Goal: Task Accomplishment & Management: Use online tool/utility

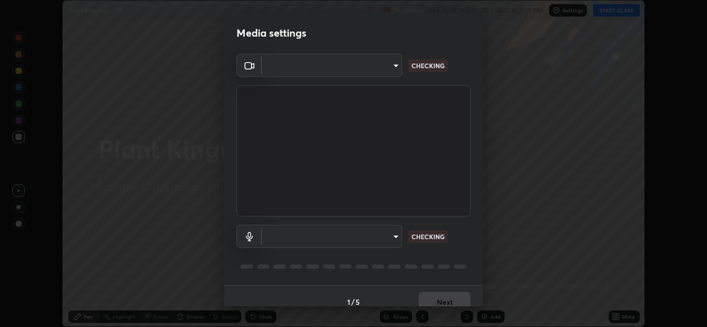
scroll to position [12, 0]
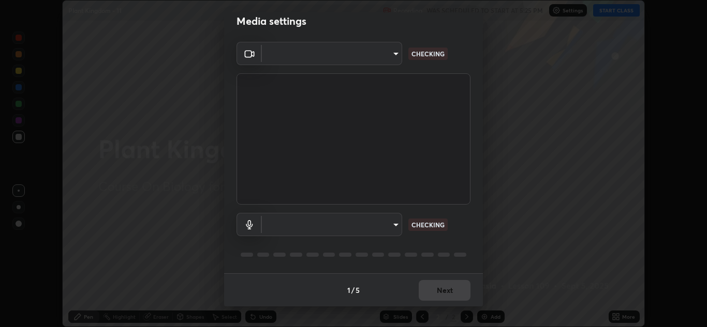
click at [394, 225] on body "Erase all Plant Kingdom - 11 Recording WAS SCHEDULED TO START AT 5:25 PM Settin…" at bounding box center [353, 163] width 707 height 327
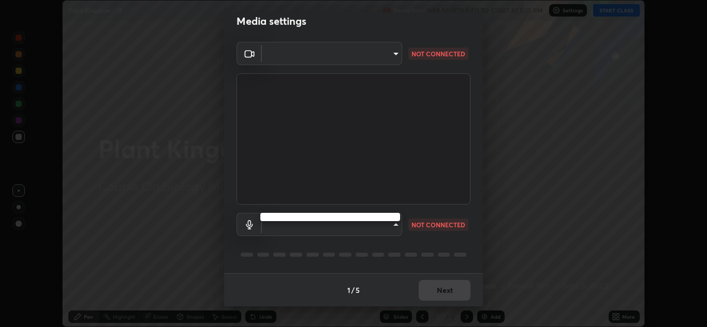
type input "b632b45ffd38abdd59198549972216b0b56846c9a96ca02d214ec0deae62491c"
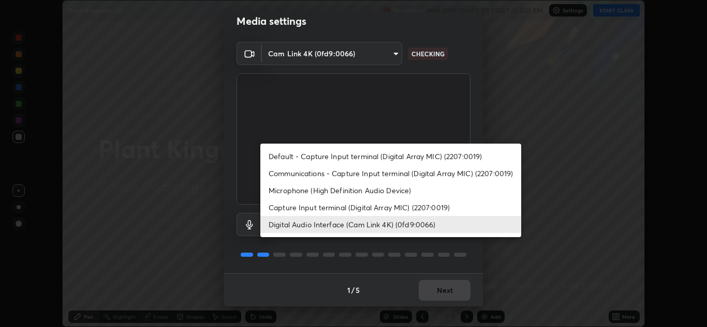
click at [352, 210] on li "Capture Input terminal (Digital Array MIC) (2207:0019)" at bounding box center [390, 207] width 261 height 17
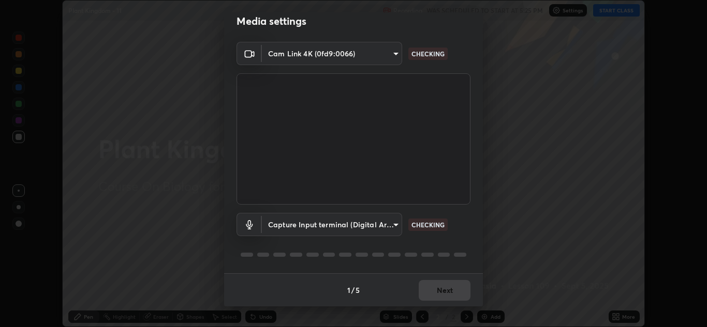
click at [398, 222] on body "Erase all Plant Kingdom - 11 Recording WAS SCHEDULED TO START AT 5:25 PM Settin…" at bounding box center [353, 163] width 707 height 327
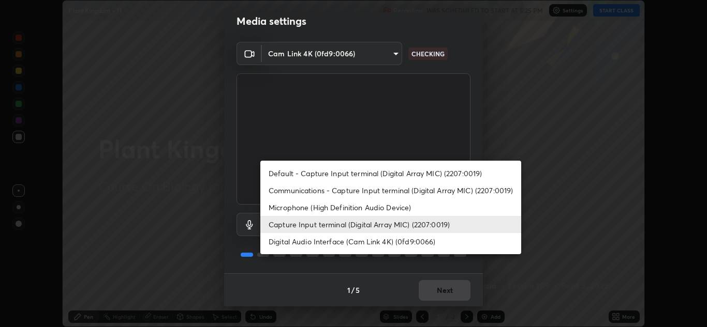
click at [317, 243] on li "Digital Audio Interface (Cam Link 4K) (0fd9:0066)" at bounding box center [390, 241] width 261 height 17
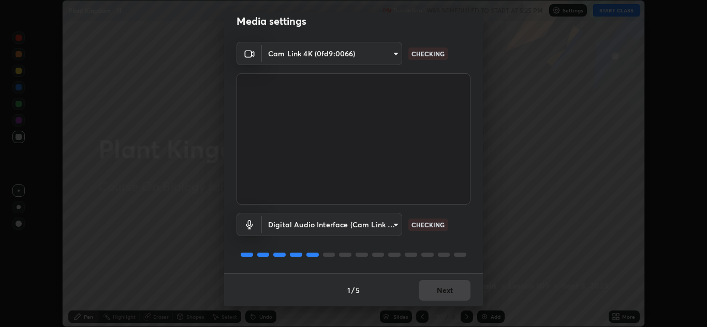
type input "8eef23949d3bcf5a8e29e5a8eec0467d103540f54069910b01a1a3b6507dceb2"
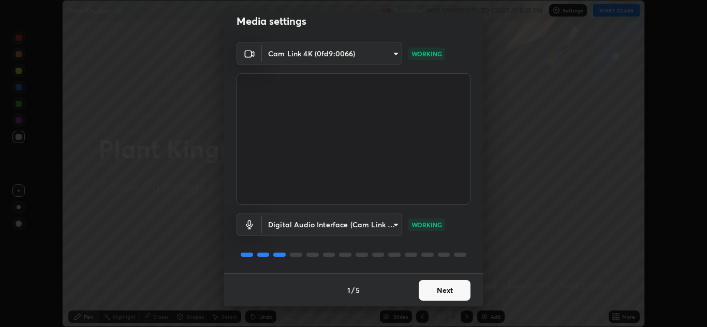
click at [388, 249] on div at bounding box center [353, 255] width 234 height 12
click at [436, 290] on button "Next" at bounding box center [445, 290] width 52 height 21
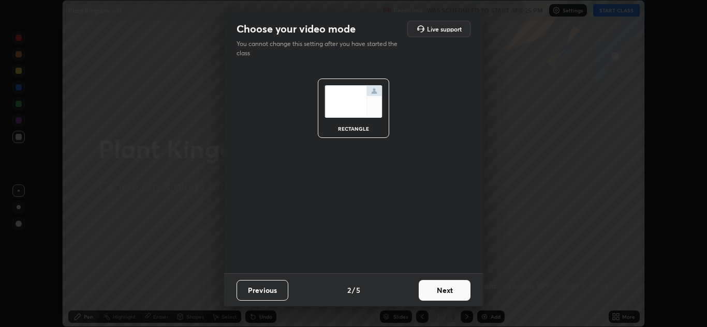
scroll to position [0, 0]
click at [441, 293] on button "Next" at bounding box center [445, 290] width 52 height 21
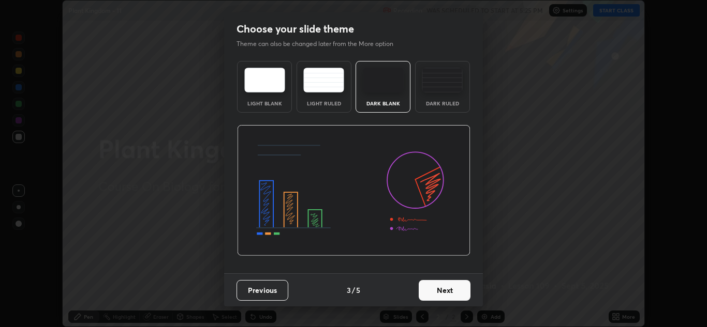
click at [449, 291] on button "Next" at bounding box center [445, 290] width 52 height 21
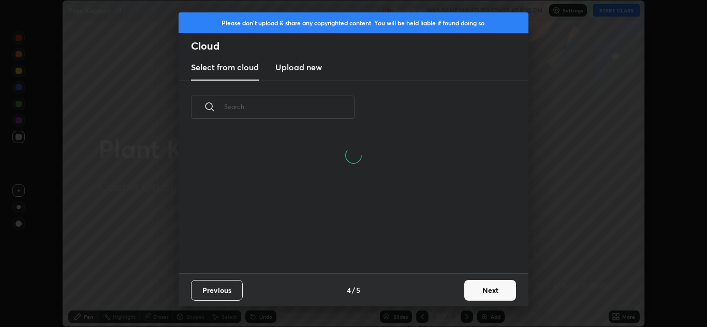
click at [477, 293] on button "Next" at bounding box center [490, 290] width 52 height 21
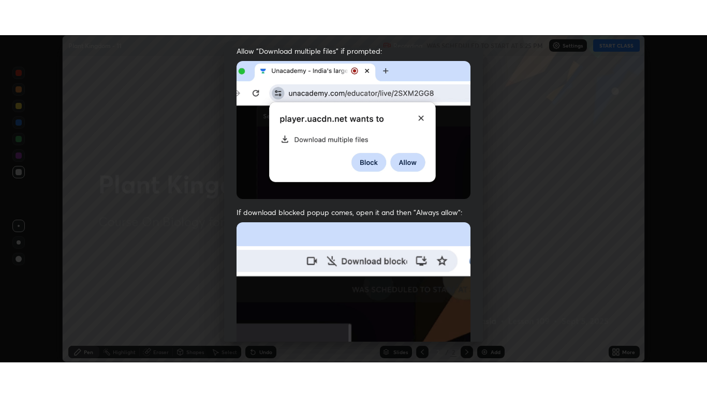
scroll to position [223, 0]
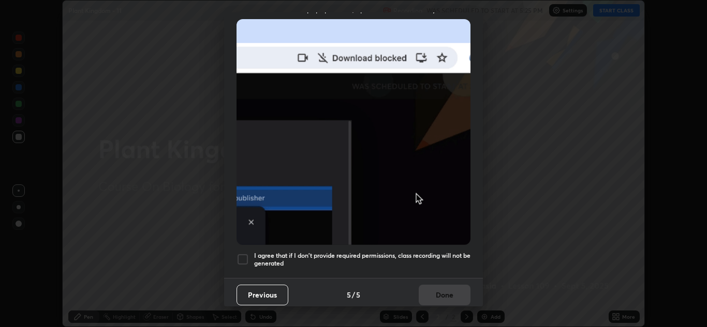
click at [246, 256] on div at bounding box center [242, 259] width 12 height 12
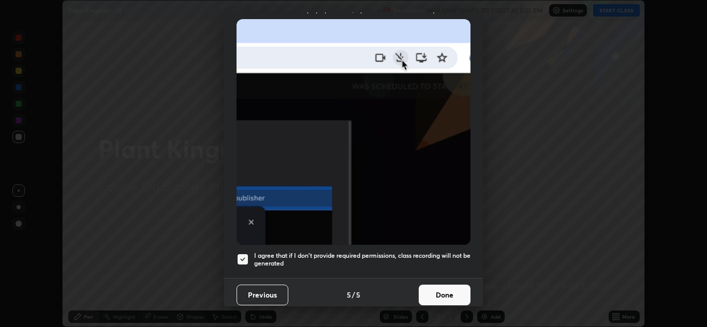
click at [447, 294] on button "Done" at bounding box center [445, 295] width 52 height 21
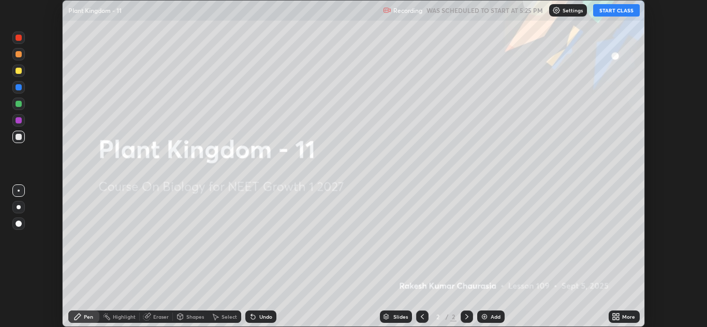
click at [622, 317] on div "More" at bounding box center [628, 317] width 13 height 5
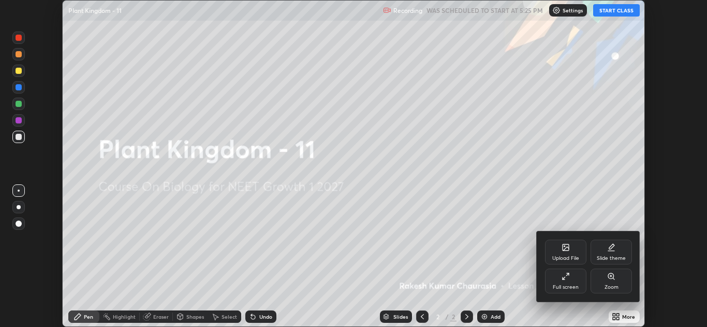
click at [569, 280] on icon at bounding box center [565, 277] width 8 height 8
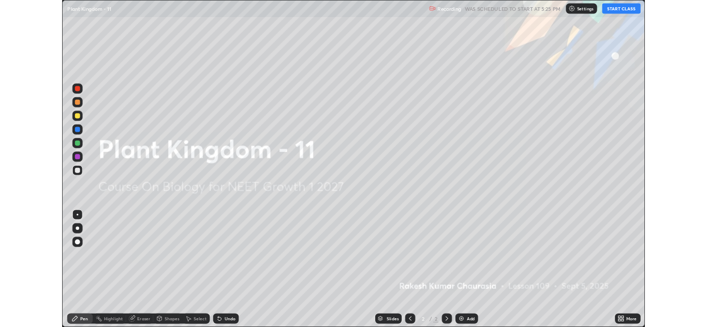
scroll to position [397, 707]
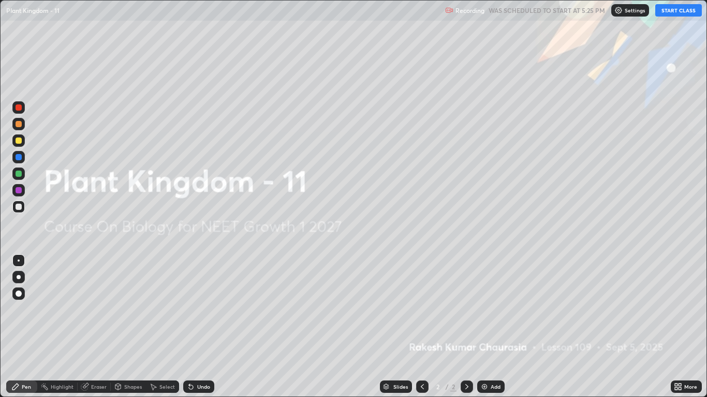
click at [668, 12] on button "START CLASS" at bounding box center [678, 10] width 47 height 12
click at [95, 327] on div "Eraser" at bounding box center [99, 386] width 16 height 5
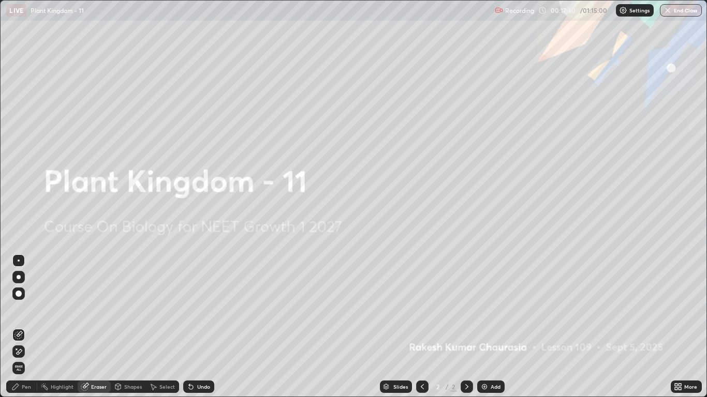
click at [18, 327] on icon at bounding box center [15, 387] width 8 height 8
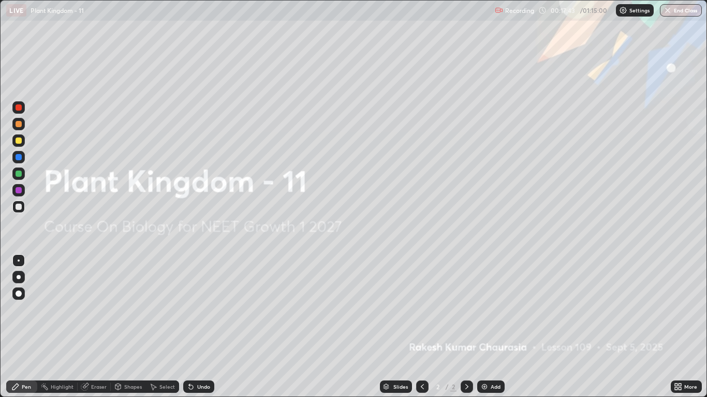
click at [97, 327] on div "Eraser" at bounding box center [99, 386] width 16 height 5
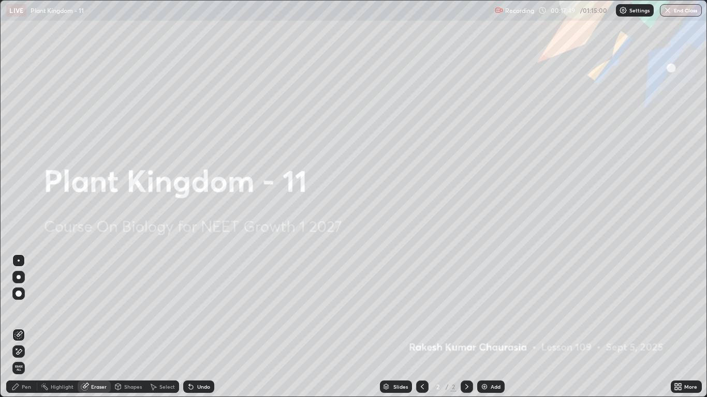
click at [27, 327] on div "Pen" at bounding box center [21, 387] width 31 height 12
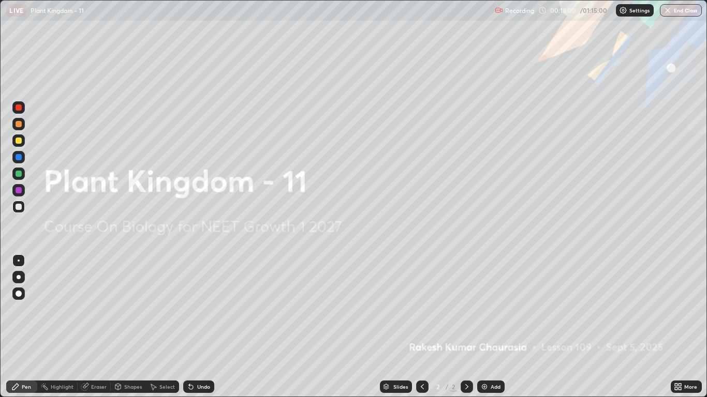
click at [19, 176] on div at bounding box center [19, 174] width 6 height 6
click at [105, 327] on div "Eraser" at bounding box center [94, 387] width 33 height 12
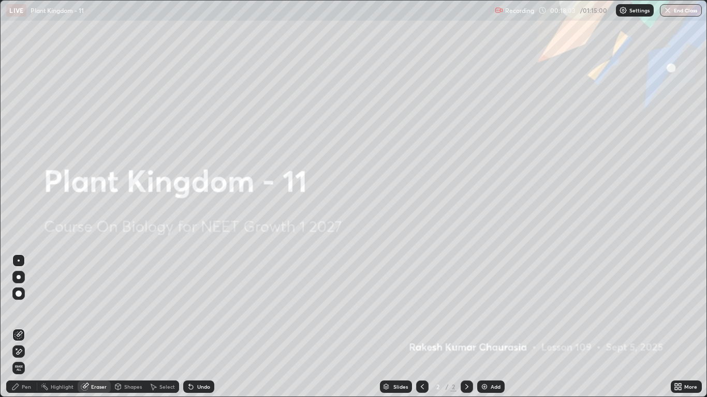
click at [96, 327] on div "Eraser" at bounding box center [94, 387] width 33 height 12
click at [19, 327] on span "Erase all" at bounding box center [18, 368] width 11 height 6
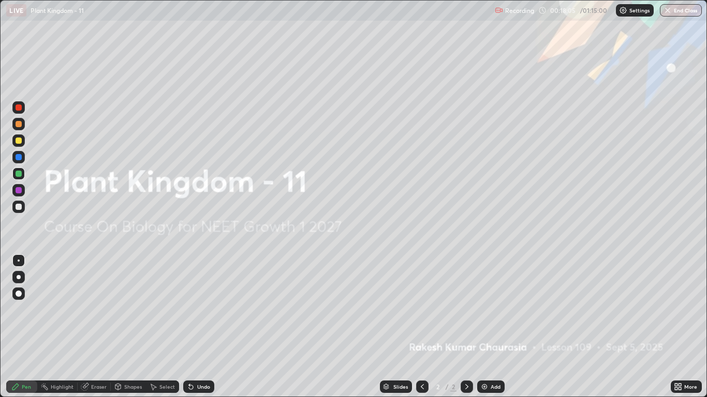
click at [18, 191] on div at bounding box center [19, 190] width 6 height 6
click at [18, 206] on div at bounding box center [19, 207] width 6 height 6
click at [92, 327] on div "Eraser" at bounding box center [99, 386] width 16 height 5
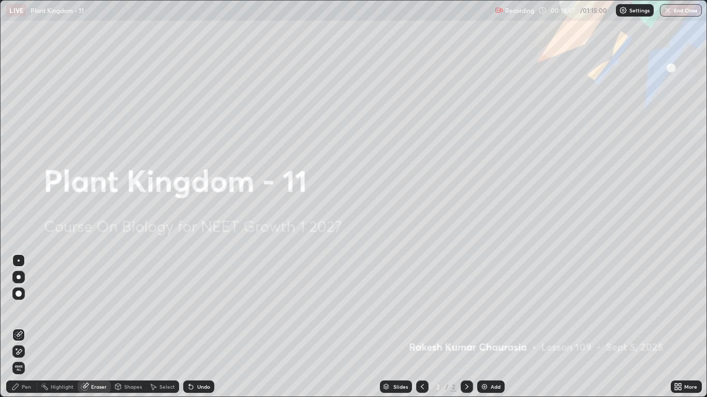
click at [21, 327] on div "Pen" at bounding box center [21, 387] width 31 height 12
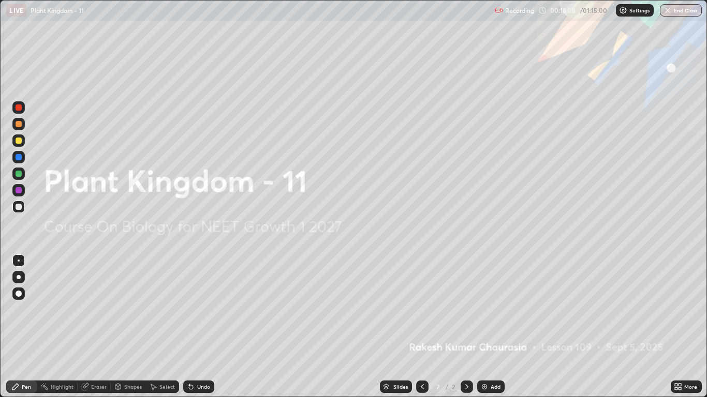
click at [18, 174] on div at bounding box center [19, 174] width 6 height 6
click at [97, 327] on div "Eraser" at bounding box center [94, 387] width 33 height 12
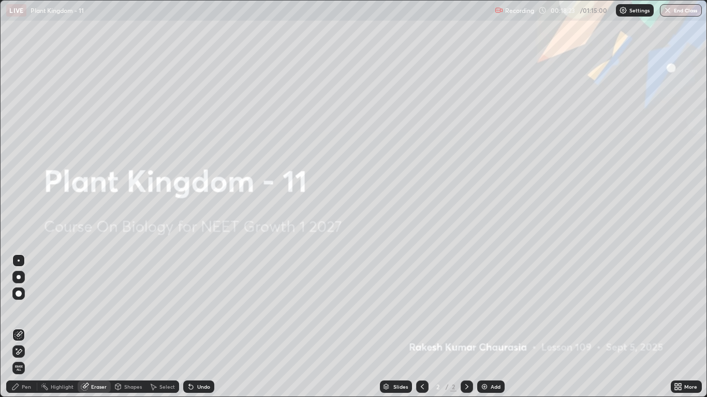
click at [681, 6] on button "End Class" at bounding box center [681, 10] width 42 height 12
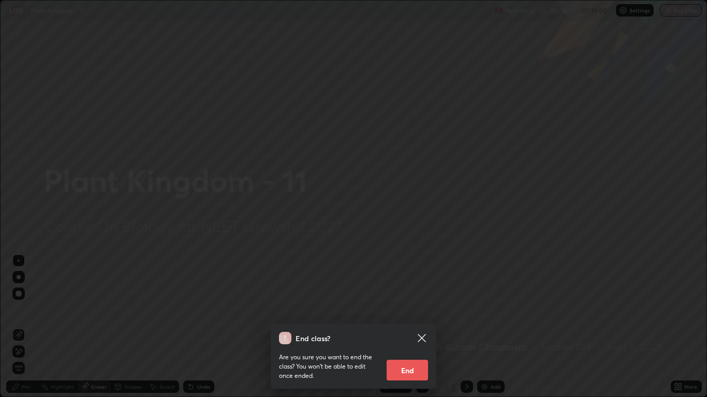
click at [603, 113] on div "End class? Are you sure you want to end the class? You won’t be able to edit on…" at bounding box center [353, 198] width 707 height 397
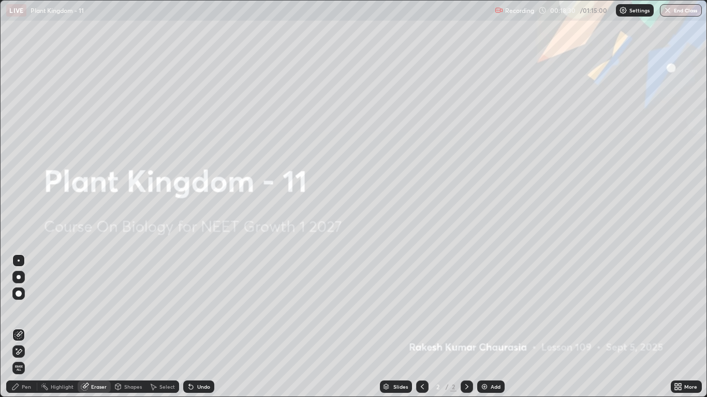
click at [485, 327] on img at bounding box center [484, 387] width 8 height 8
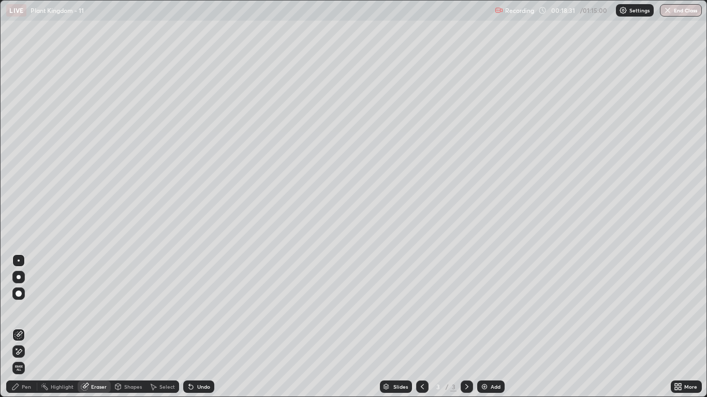
click at [484, 327] on img at bounding box center [484, 387] width 8 height 8
click at [485, 327] on img at bounding box center [484, 387] width 8 height 8
click at [486, 327] on img at bounding box center [484, 387] width 8 height 8
click at [489, 327] on div "Add" at bounding box center [490, 387] width 27 height 12
click at [490, 327] on div "Add" at bounding box center [495, 386] width 10 height 5
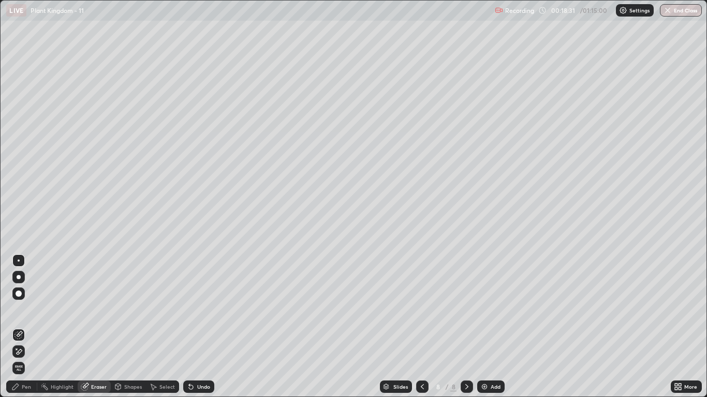
click at [490, 327] on div "Add" at bounding box center [495, 386] width 10 height 5
click at [491, 327] on div "Add" at bounding box center [495, 386] width 10 height 5
click at [490, 327] on div "Add" at bounding box center [495, 386] width 10 height 5
click at [491, 327] on div "Add" at bounding box center [495, 386] width 10 height 5
click at [492, 327] on div "Add" at bounding box center [495, 386] width 10 height 5
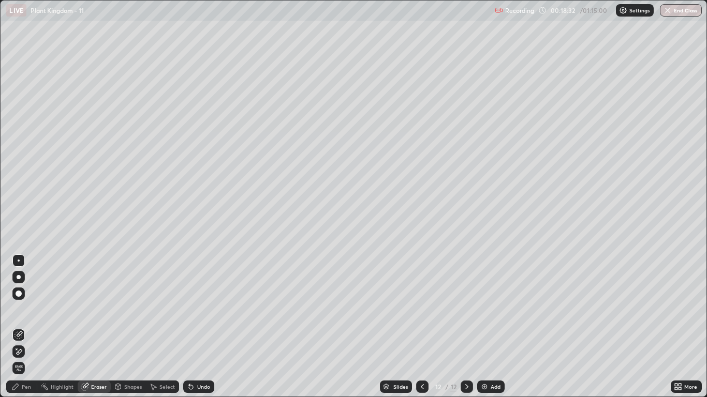
click at [492, 327] on div "Add" at bounding box center [495, 386] width 10 height 5
click at [489, 327] on div "Add" at bounding box center [490, 387] width 27 height 12
click at [488, 327] on div "Add" at bounding box center [490, 387] width 27 height 12
click at [422, 327] on icon at bounding box center [422, 387] width 8 height 8
click at [421, 327] on icon at bounding box center [422, 387] width 8 height 8
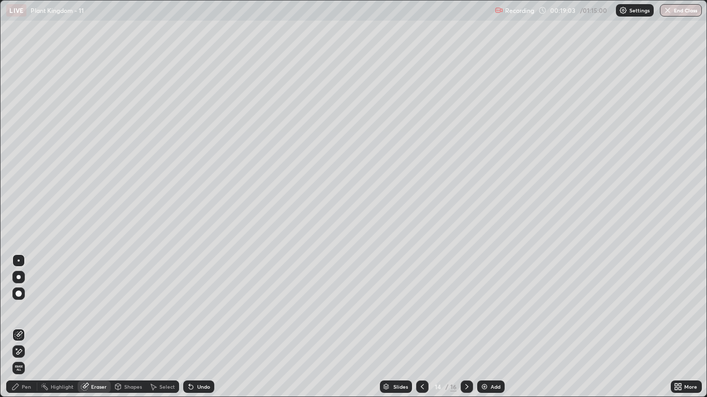
click at [422, 327] on icon at bounding box center [422, 387] width 8 height 8
click at [423, 327] on icon at bounding box center [422, 387] width 8 height 8
click at [422, 327] on icon at bounding box center [422, 387] width 8 height 8
click at [423, 327] on icon at bounding box center [422, 387] width 8 height 8
click at [422, 327] on icon at bounding box center [422, 386] width 3 height 5
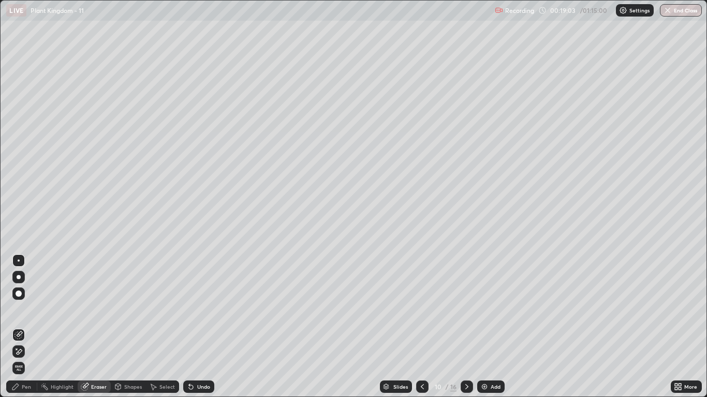
click at [421, 327] on icon at bounding box center [422, 387] width 8 height 8
click at [422, 327] on icon at bounding box center [422, 387] width 8 height 8
click at [423, 327] on icon at bounding box center [422, 387] width 8 height 8
click at [422, 327] on icon at bounding box center [422, 386] width 3 height 5
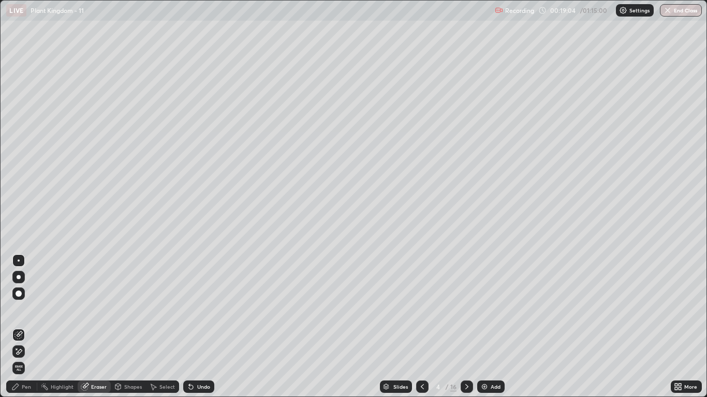
click at [422, 327] on icon at bounding box center [422, 386] width 3 height 5
click at [423, 327] on icon at bounding box center [422, 386] width 3 height 5
click at [423, 327] on icon at bounding box center [422, 387] width 8 height 8
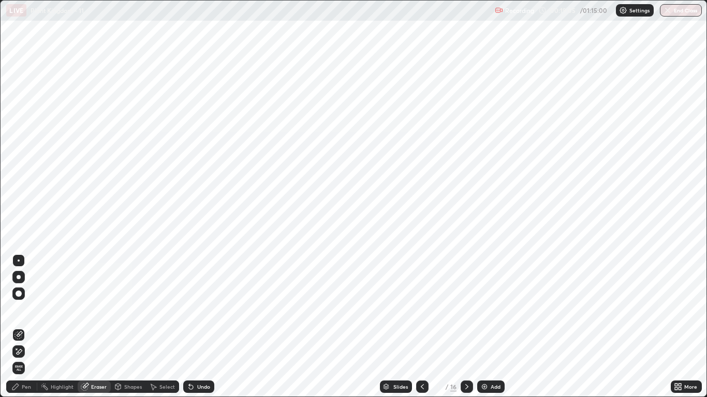
click at [423, 327] on icon at bounding box center [422, 387] width 8 height 8
click at [462, 327] on icon at bounding box center [466, 387] width 8 height 8
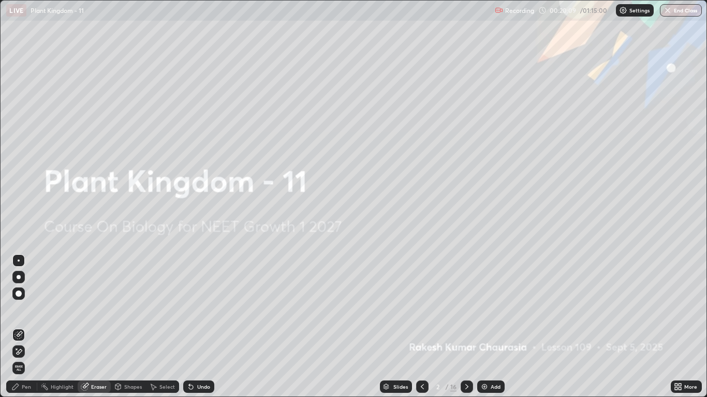
click at [681, 327] on icon at bounding box center [678, 387] width 8 height 8
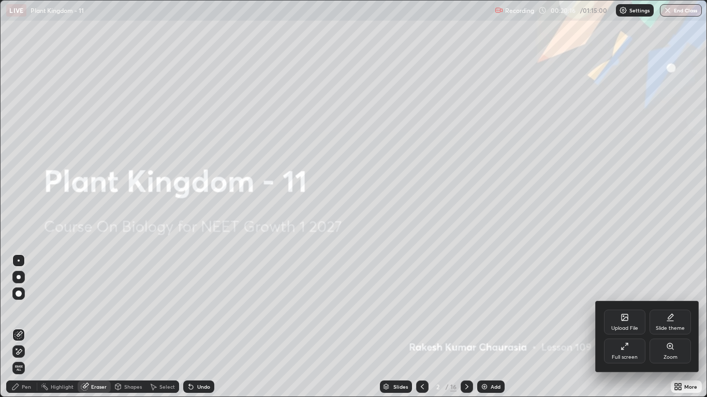
click at [477, 327] on div at bounding box center [353, 198] width 707 height 397
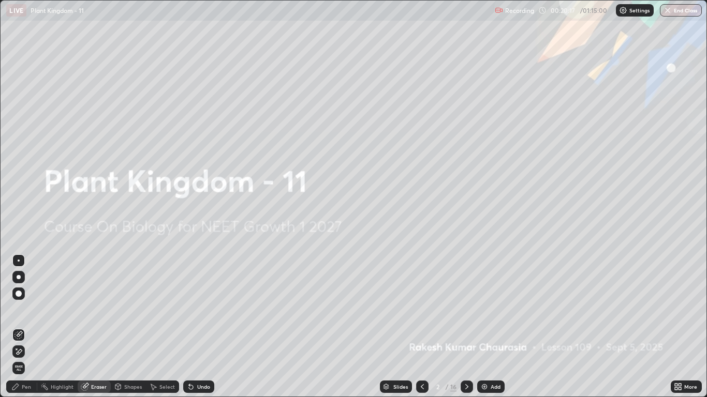
click at [471, 327] on div at bounding box center [466, 387] width 12 height 12
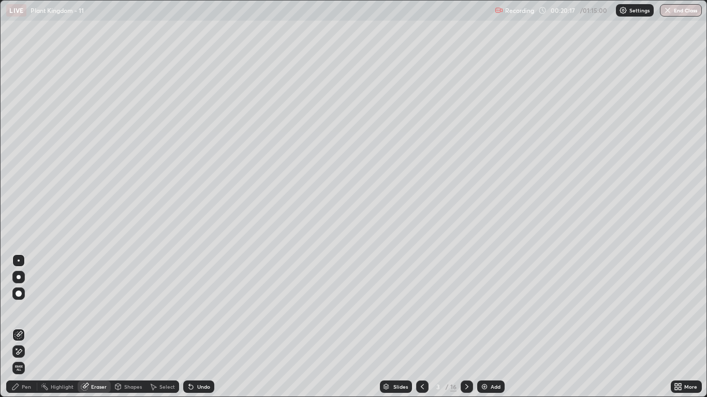
click at [466, 327] on icon at bounding box center [466, 387] width 8 height 8
click at [461, 327] on div at bounding box center [466, 387] width 12 height 12
click at [421, 327] on icon at bounding box center [422, 387] width 8 height 8
click at [420, 327] on icon at bounding box center [422, 387] width 8 height 8
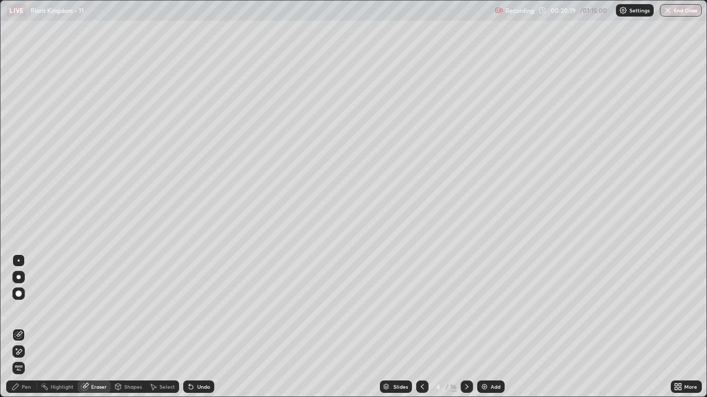
click at [420, 327] on icon at bounding box center [422, 387] width 8 height 8
click at [422, 327] on icon at bounding box center [422, 387] width 8 height 8
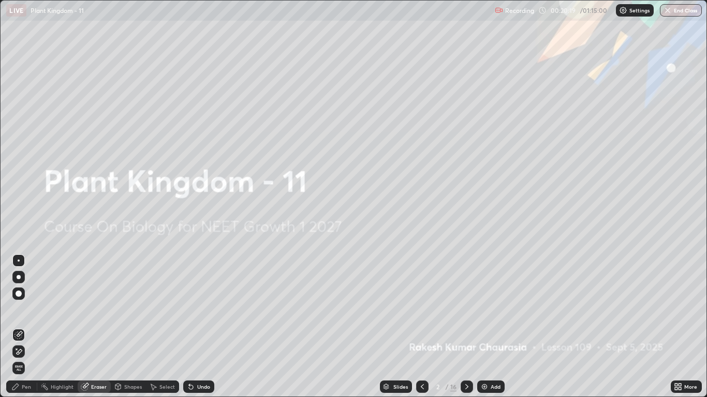
click at [422, 327] on icon at bounding box center [422, 387] width 8 height 8
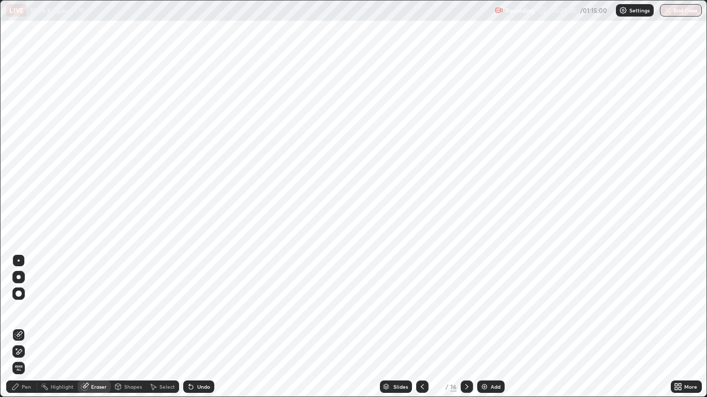
click at [466, 327] on icon at bounding box center [466, 387] width 8 height 8
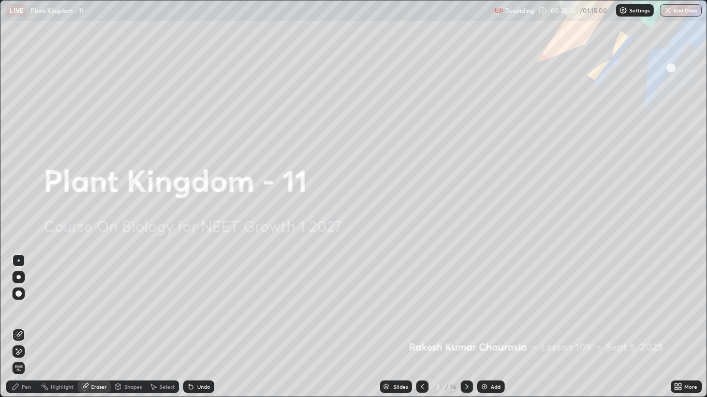
click at [25, 327] on div "Pen" at bounding box center [26, 386] width 9 height 5
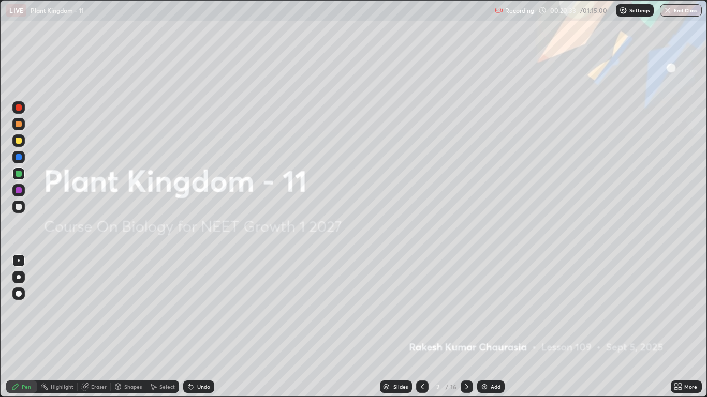
click at [93, 327] on div "Eraser" at bounding box center [99, 386] width 16 height 5
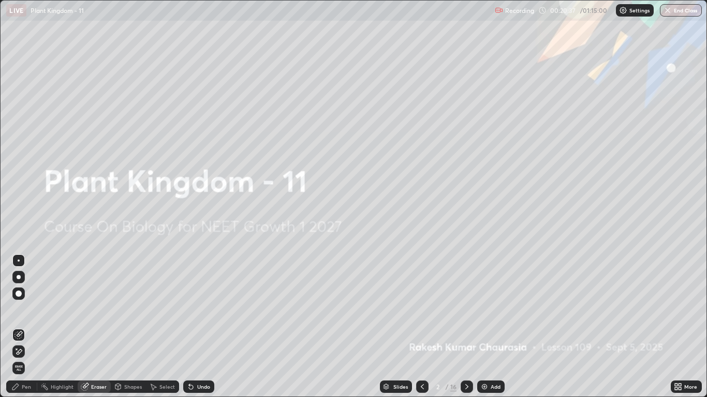
click at [98, 327] on div "Eraser" at bounding box center [99, 386] width 16 height 5
click at [94, 327] on div "Eraser" at bounding box center [99, 386] width 16 height 5
click at [97, 327] on div "Eraser" at bounding box center [99, 386] width 16 height 5
click at [689, 327] on div "More" at bounding box center [690, 386] width 13 height 5
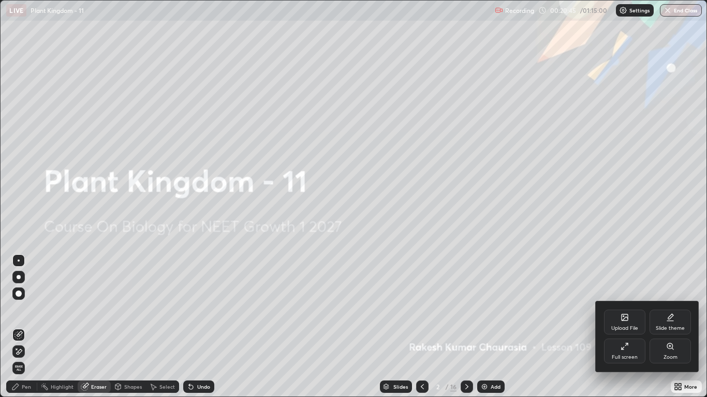
click at [622, 327] on div "Full screen" at bounding box center [624, 351] width 41 height 25
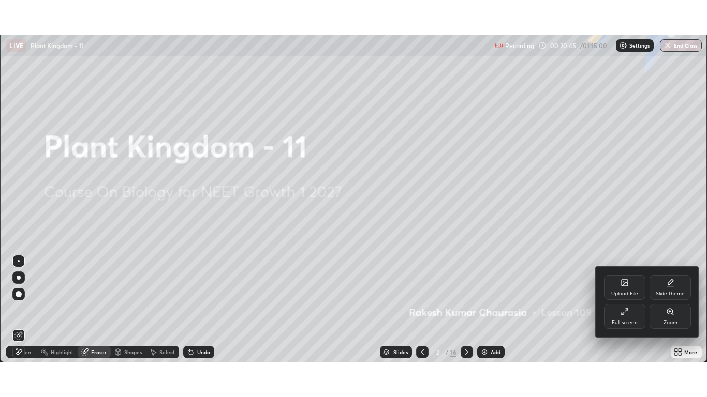
scroll to position [51403, 51024]
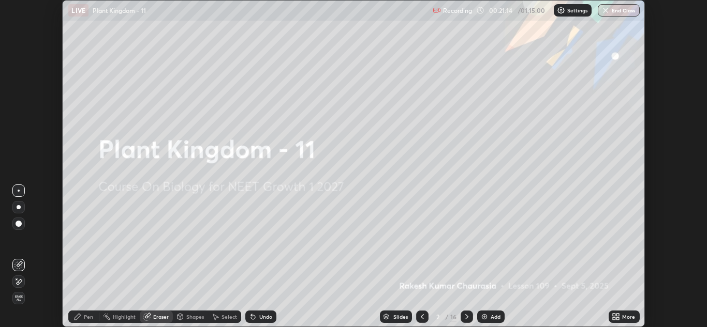
click at [621, 318] on div "More" at bounding box center [623, 317] width 31 height 12
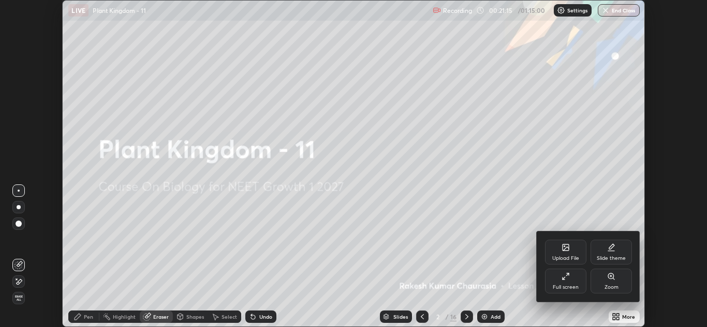
click at [560, 277] on div "Full screen" at bounding box center [565, 281] width 41 height 25
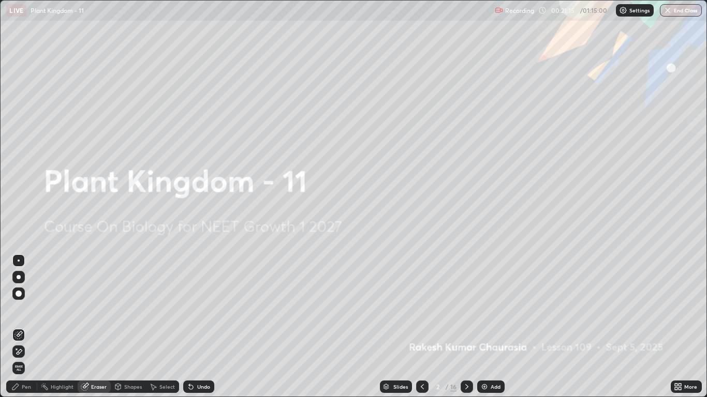
scroll to position [397, 707]
click at [398, 327] on div "Slides" at bounding box center [400, 386] width 14 height 5
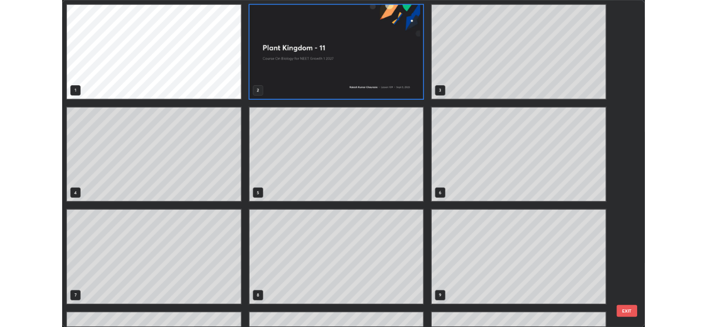
scroll to position [393, 700]
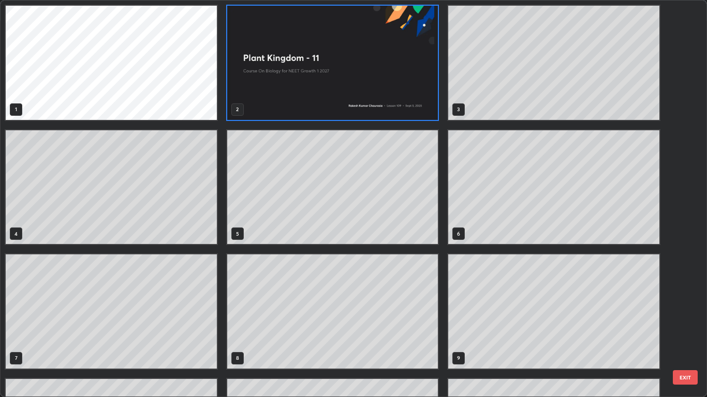
click at [275, 99] on img "grid" at bounding box center [332, 63] width 211 height 114
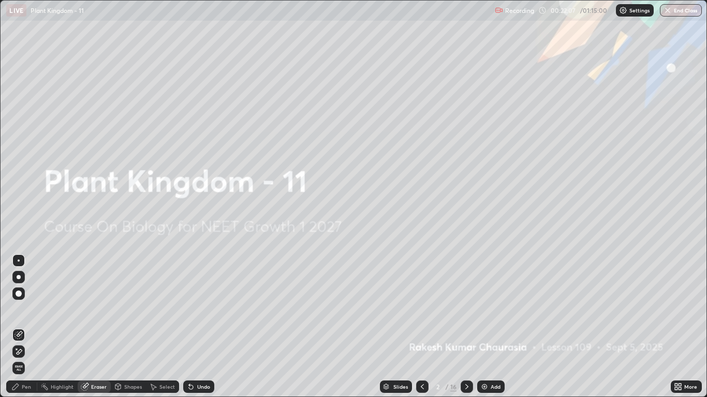
click at [18, 327] on span "Erase all" at bounding box center [18, 368] width 11 height 6
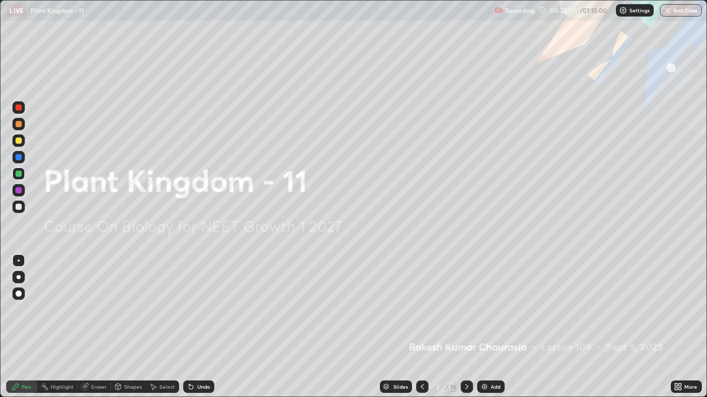
click at [26, 327] on div "Pen" at bounding box center [26, 386] width 9 height 5
click at [17, 155] on div at bounding box center [19, 157] width 6 height 6
click at [484, 327] on img at bounding box center [484, 387] width 8 height 8
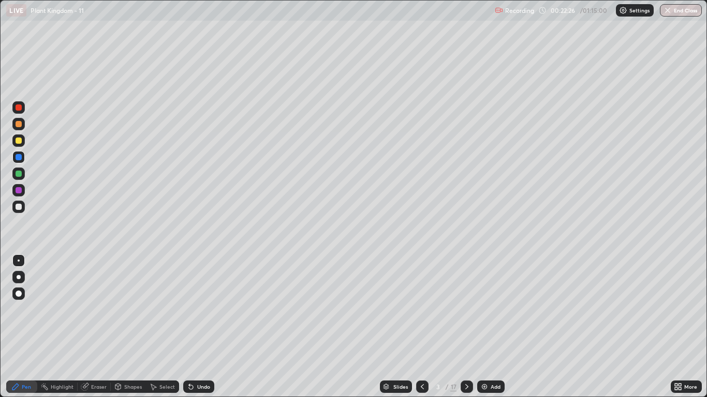
click at [492, 327] on div "Add" at bounding box center [495, 386] width 10 height 5
click at [494, 327] on div "Add" at bounding box center [495, 386] width 10 height 5
click at [495, 327] on div "Add" at bounding box center [495, 386] width 10 height 5
click at [495, 327] on div "Add" at bounding box center [490, 387] width 27 height 12
click at [492, 327] on div "Add" at bounding box center [490, 387] width 27 height 12
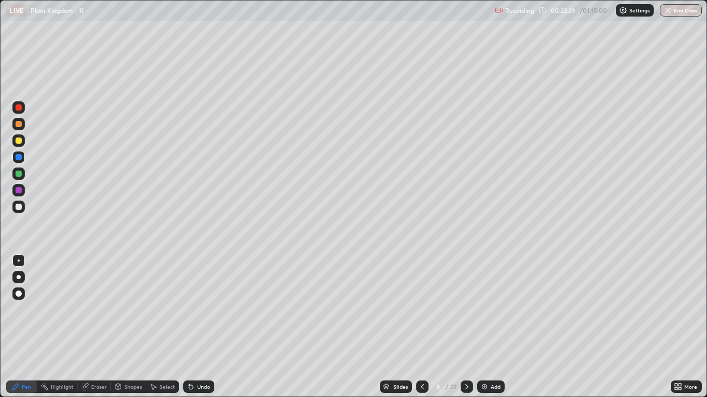
click at [60, 327] on div "Highlight" at bounding box center [62, 386] width 23 height 5
click at [679, 327] on icon at bounding box center [679, 385] width 3 height 3
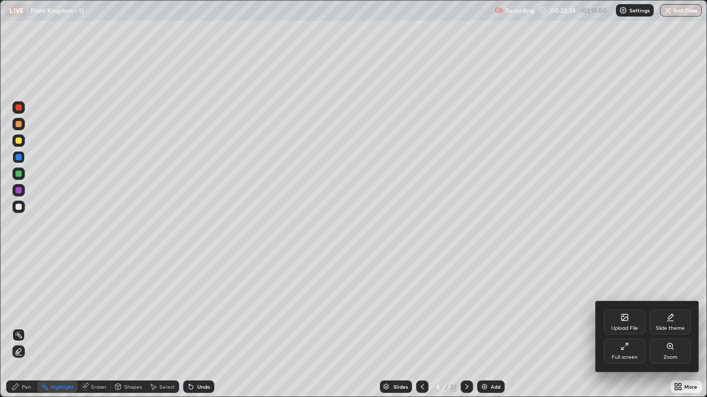
click at [625, 327] on div "Full screen" at bounding box center [624, 351] width 41 height 25
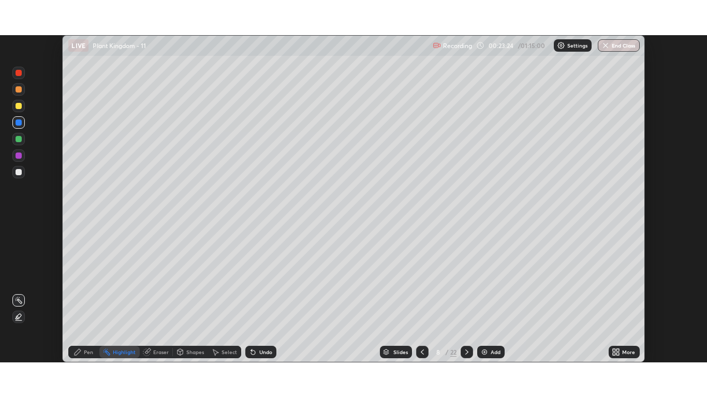
scroll to position [51403, 51024]
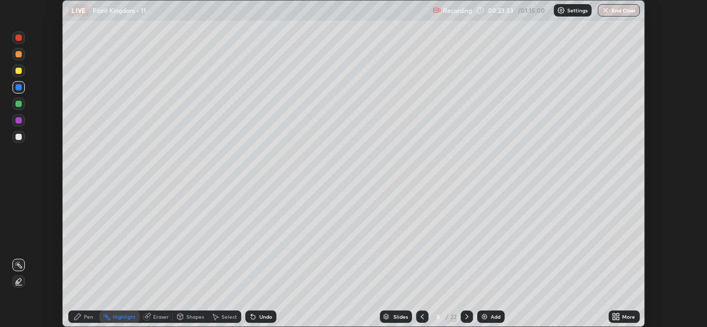
click at [630, 317] on div "More" at bounding box center [628, 317] width 13 height 5
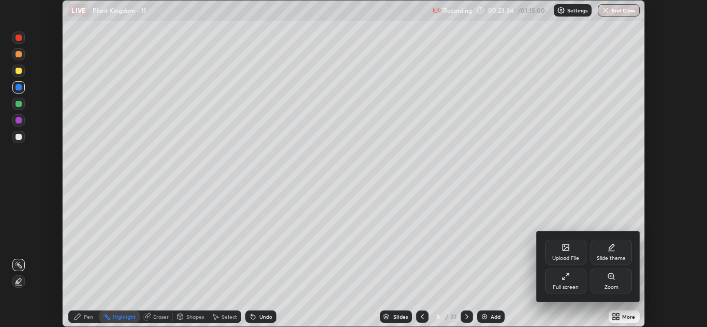
click at [572, 281] on div "Full screen" at bounding box center [565, 281] width 41 height 25
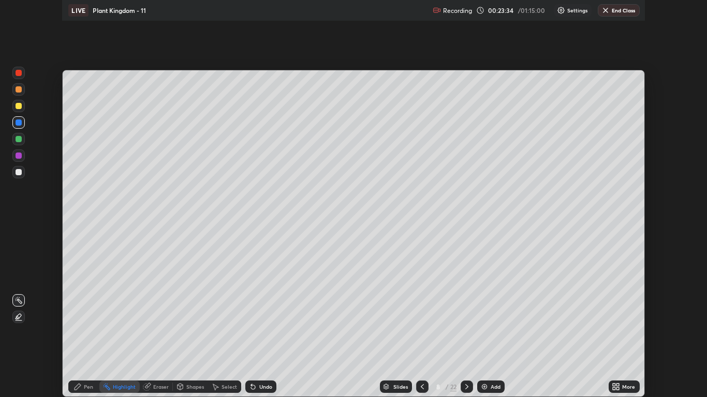
scroll to position [397, 707]
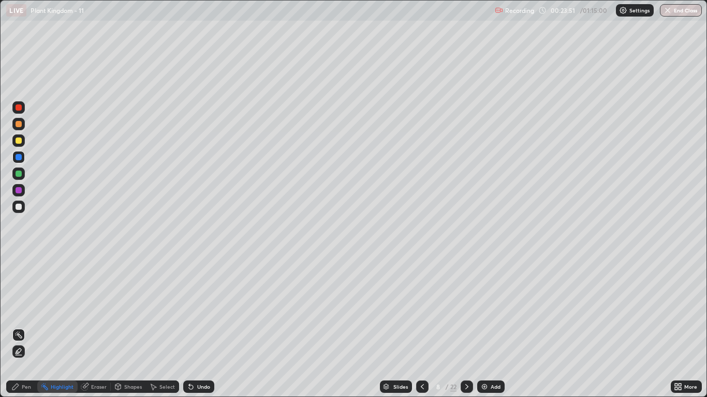
click at [422, 327] on icon at bounding box center [422, 387] width 8 height 8
click at [421, 327] on icon at bounding box center [422, 387] width 8 height 8
click at [426, 327] on div at bounding box center [422, 387] width 12 height 12
click at [422, 327] on icon at bounding box center [422, 387] width 8 height 8
click at [421, 327] on icon at bounding box center [422, 387] width 8 height 8
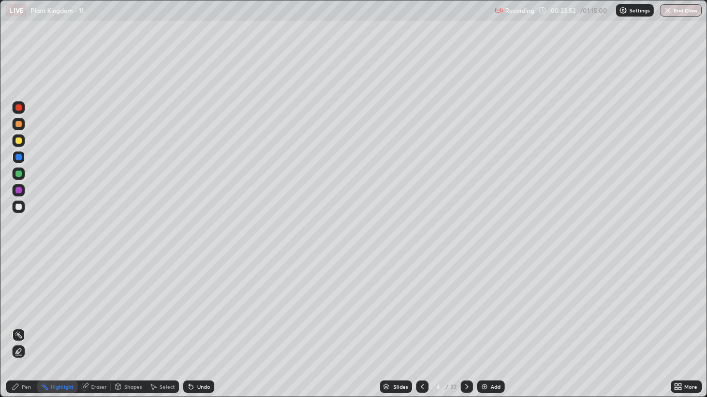
click at [421, 327] on icon at bounding box center [422, 387] width 8 height 8
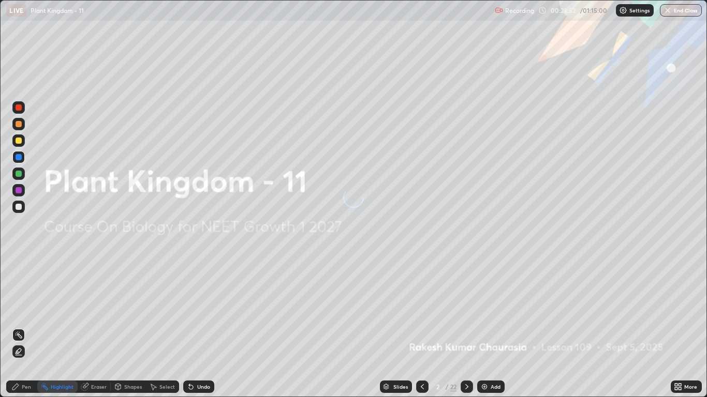
click at [421, 327] on icon at bounding box center [422, 387] width 8 height 8
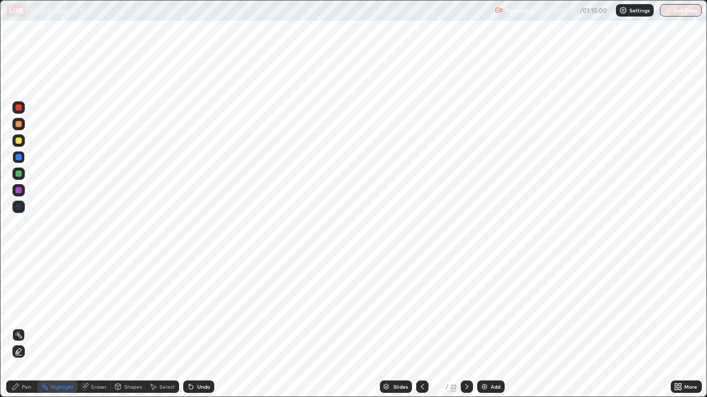
click at [421, 327] on icon at bounding box center [422, 387] width 8 height 8
click at [422, 327] on icon at bounding box center [422, 387] width 8 height 8
click at [421, 327] on icon at bounding box center [422, 386] width 3 height 5
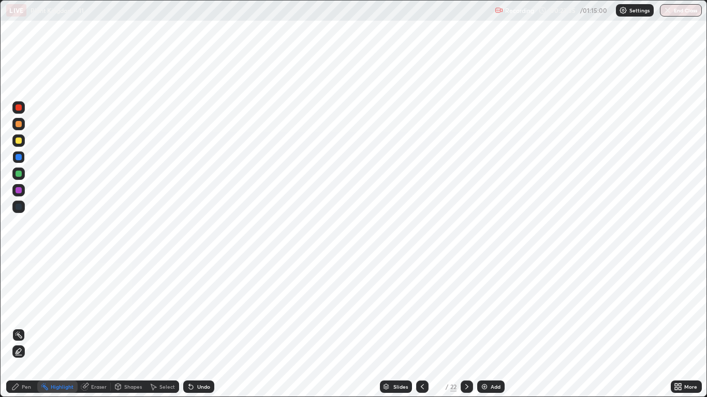
click at [466, 327] on icon at bounding box center [466, 387] width 8 height 8
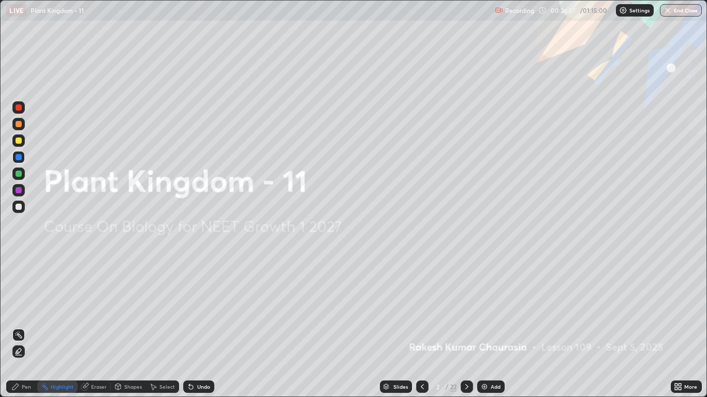
click at [402, 327] on div "Slides" at bounding box center [400, 386] width 14 height 5
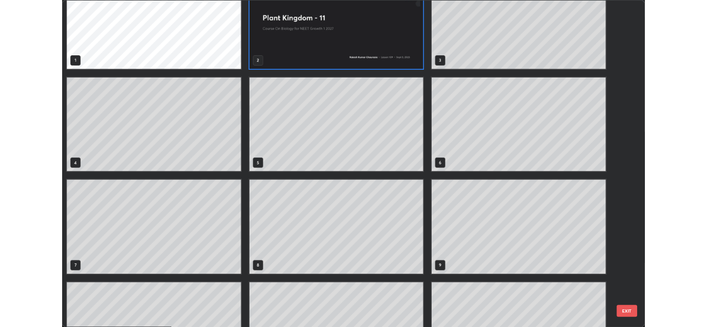
scroll to position [0, 0]
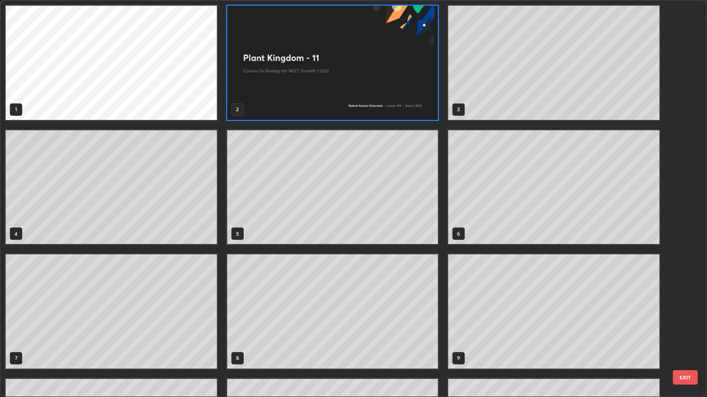
click at [290, 103] on img "grid" at bounding box center [332, 63] width 211 height 114
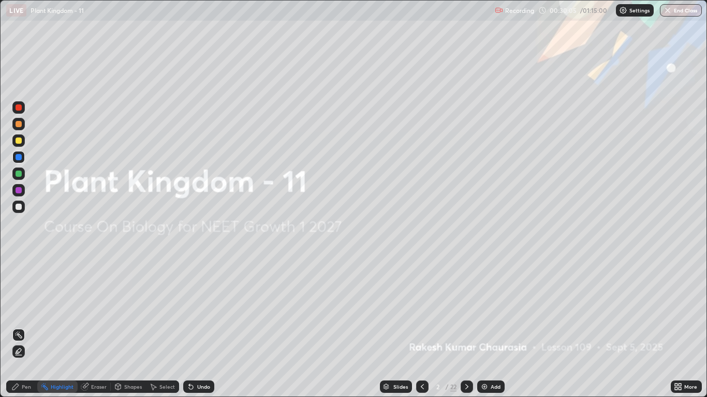
click at [291, 102] on img "grid" at bounding box center [332, 63] width 211 height 114
click at [422, 327] on icon at bounding box center [422, 387] width 8 height 8
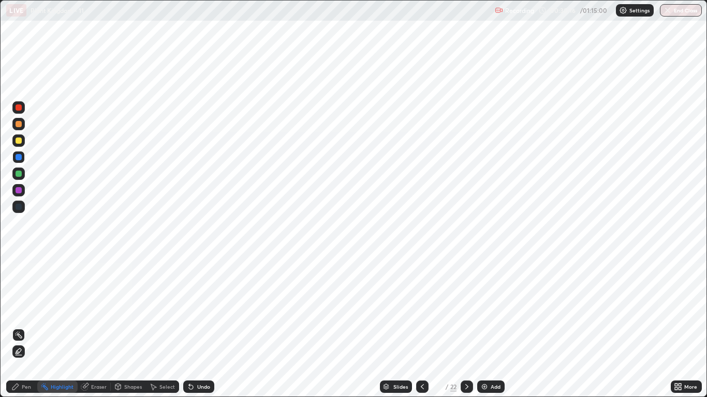
click at [466, 327] on icon at bounding box center [466, 387] width 8 height 8
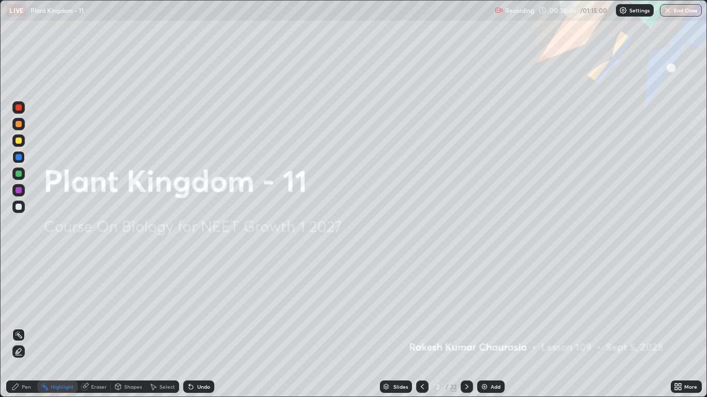
click at [194, 327] on div "Undo" at bounding box center [198, 387] width 31 height 12
click at [20, 327] on div "Pen" at bounding box center [21, 387] width 31 height 12
click at [19, 261] on div at bounding box center [19, 261] width 2 height 2
click at [19, 212] on div at bounding box center [18, 207] width 12 height 12
click at [422, 327] on icon at bounding box center [422, 386] width 3 height 5
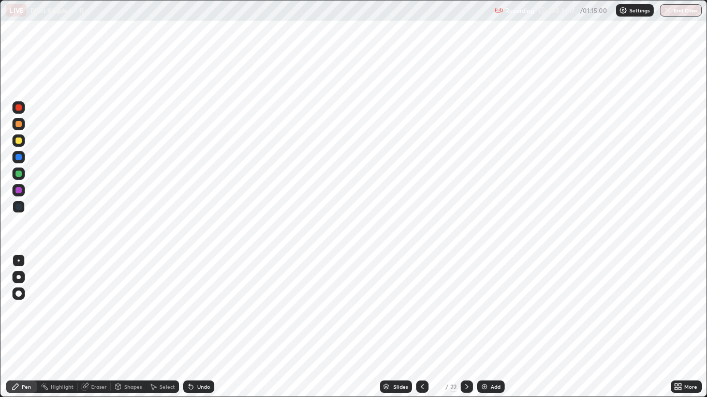
click at [421, 327] on icon at bounding box center [422, 387] width 8 height 8
click at [420, 327] on icon at bounding box center [422, 387] width 8 height 8
click at [465, 327] on icon at bounding box center [466, 387] width 8 height 8
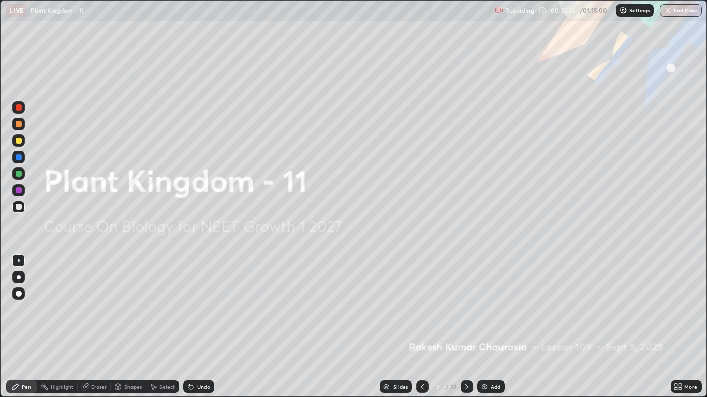
click at [96, 327] on div "Eraser" at bounding box center [94, 387] width 33 height 12
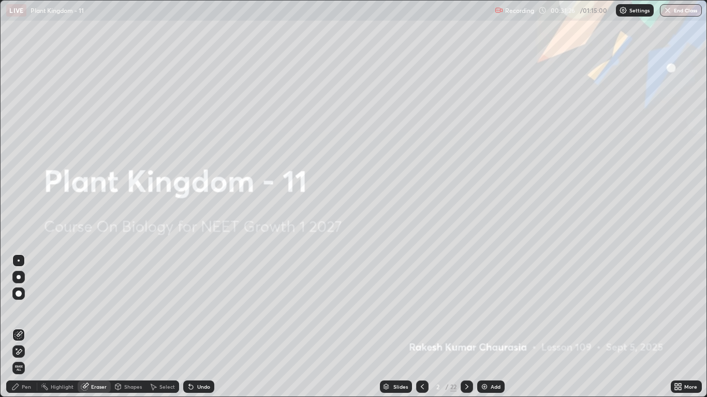
click at [16, 327] on span "Erase all" at bounding box center [18, 368] width 11 height 6
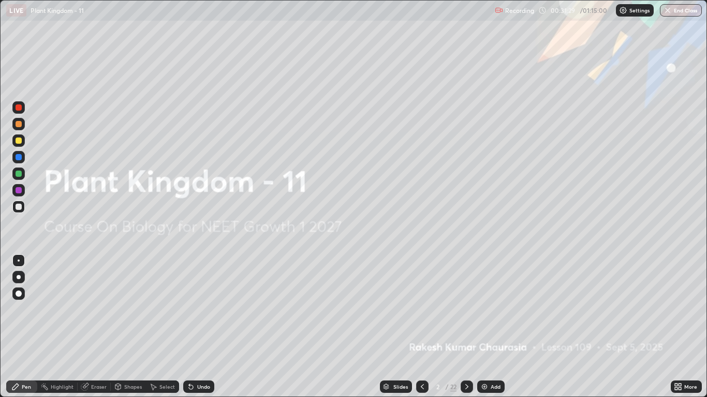
click at [465, 327] on icon at bounding box center [466, 387] width 8 height 8
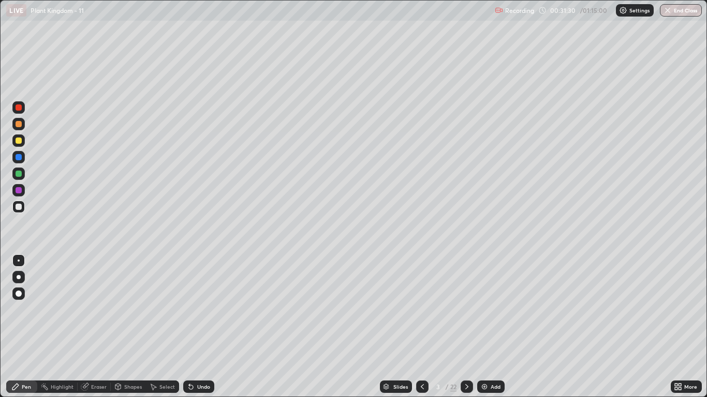
click at [421, 327] on div at bounding box center [422, 387] width 12 height 12
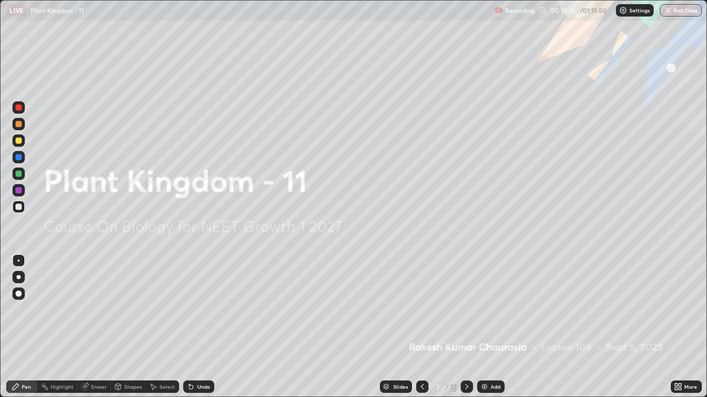
click at [680, 327] on icon at bounding box center [679, 385] width 3 height 3
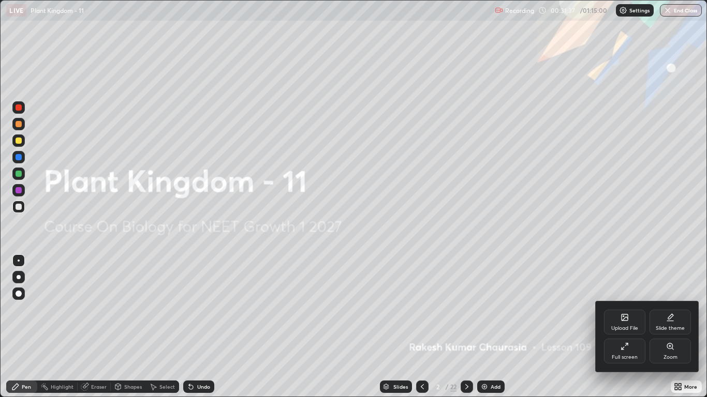
click at [661, 326] on div "Slide theme" at bounding box center [669, 328] width 29 height 5
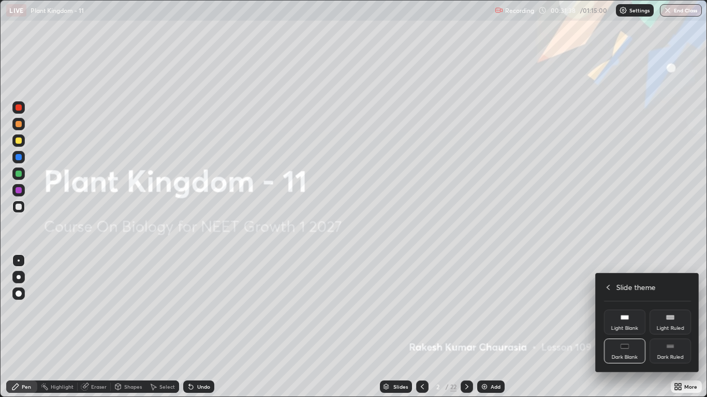
click at [659, 327] on div "Dark Ruled" at bounding box center [669, 351] width 41 height 25
click at [608, 288] on icon at bounding box center [608, 287] width 8 height 8
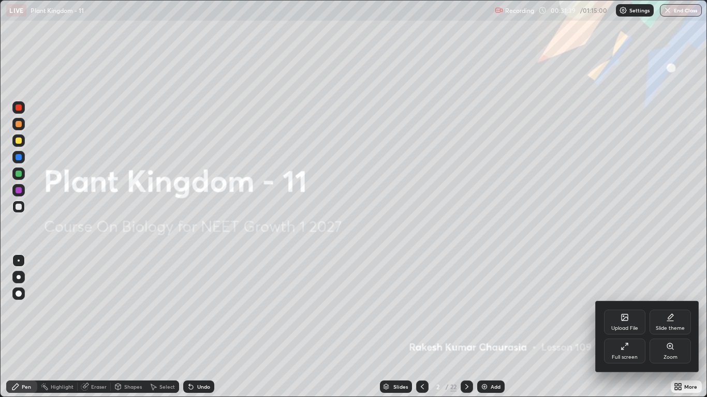
click at [617, 327] on div "Full screen" at bounding box center [624, 351] width 41 height 25
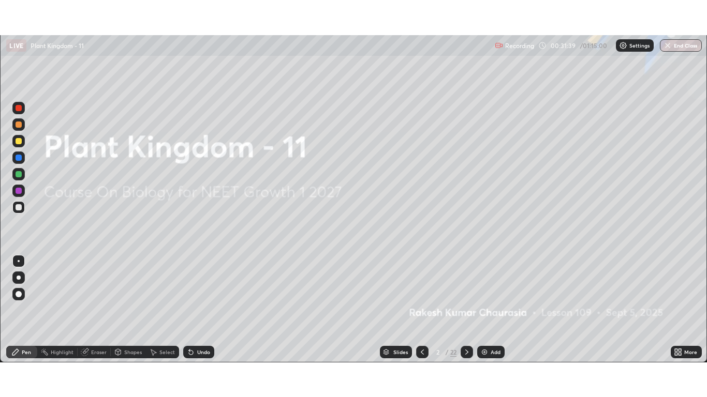
scroll to position [51403, 51024]
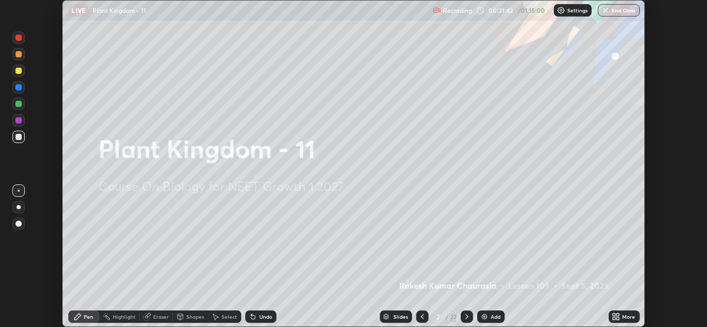
click at [618, 318] on icon at bounding box center [617, 319] width 3 height 3
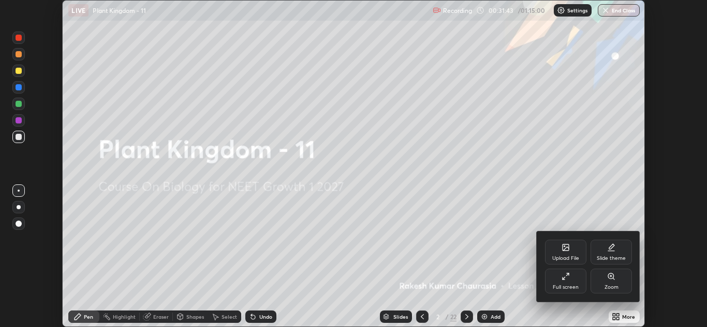
click at [575, 283] on div "Full screen" at bounding box center [565, 281] width 41 height 25
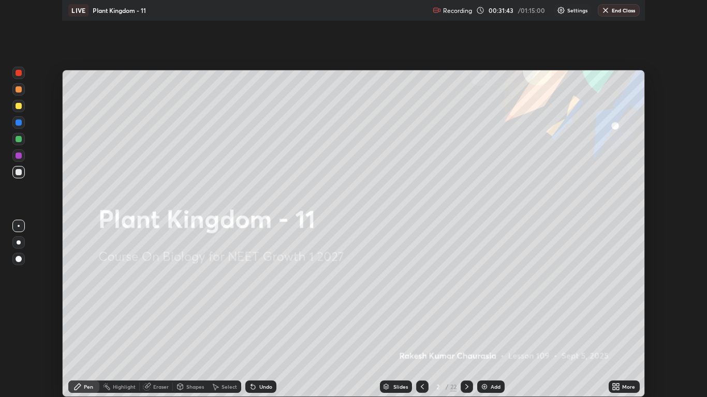
scroll to position [397, 707]
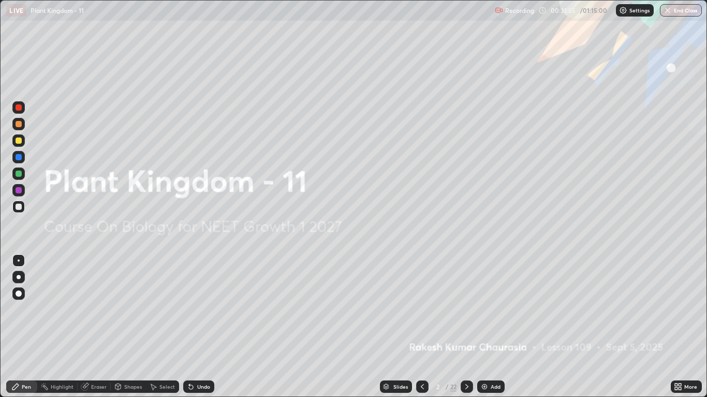
click at [466, 327] on icon at bounding box center [466, 386] width 3 height 5
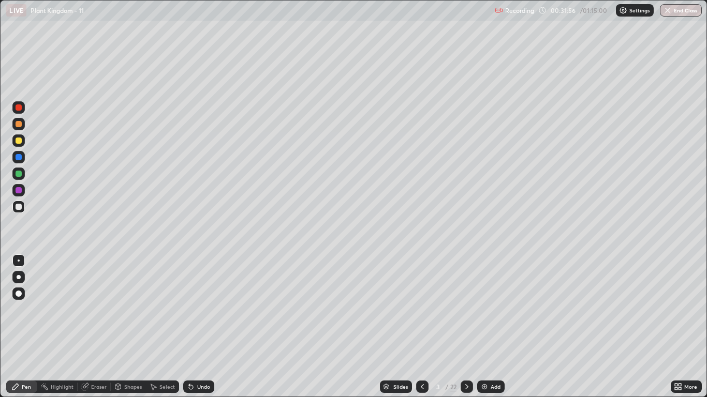
click at [422, 327] on icon at bounding box center [422, 387] width 8 height 8
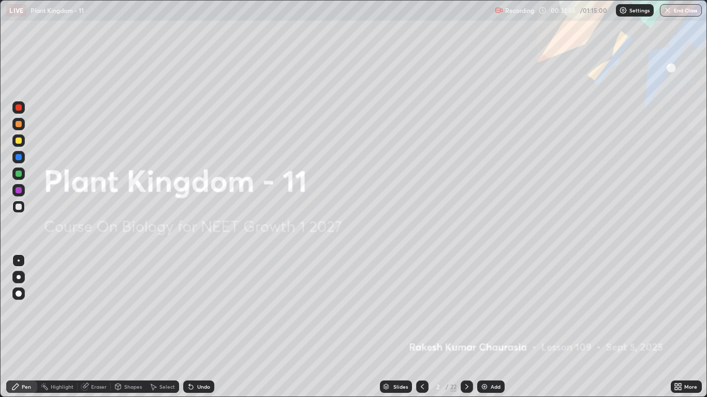
click at [485, 327] on img at bounding box center [484, 387] width 8 height 8
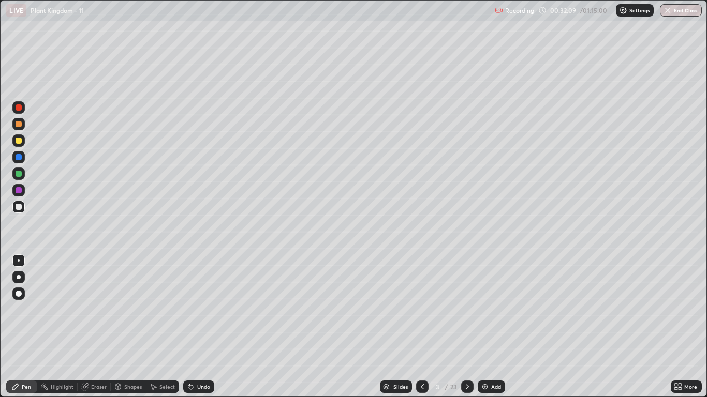
click at [17, 212] on div at bounding box center [18, 207] width 12 height 12
click at [18, 261] on div at bounding box center [19, 261] width 2 height 2
click at [133, 327] on div "Shapes" at bounding box center [128, 387] width 35 height 12
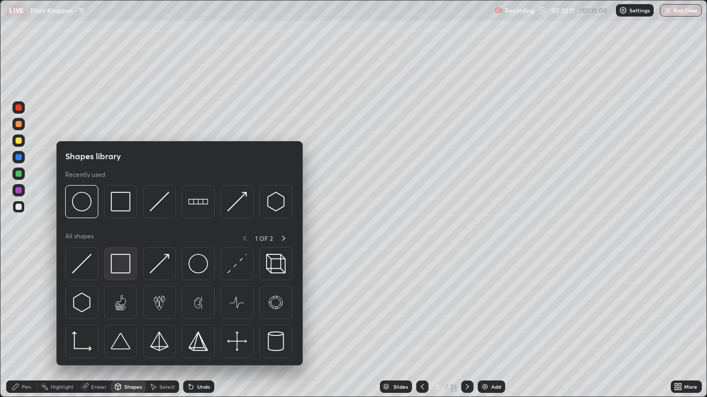
click at [125, 270] on img at bounding box center [121, 264] width 20 height 20
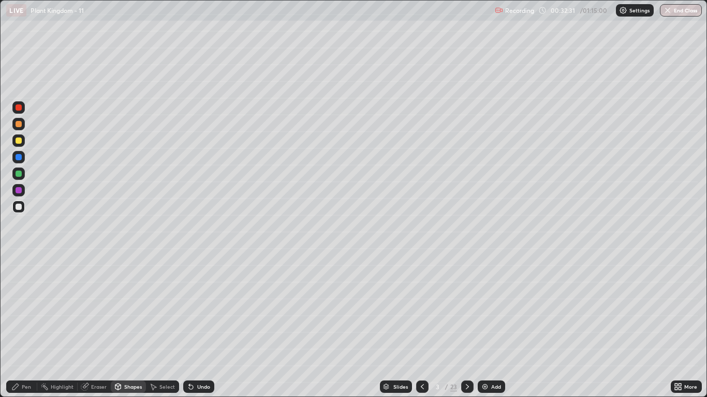
click at [16, 143] on div at bounding box center [19, 141] width 6 height 6
click at [25, 327] on div "Pen" at bounding box center [21, 387] width 31 height 12
click at [19, 275] on div at bounding box center [18, 277] width 12 height 12
click at [21, 207] on div at bounding box center [19, 207] width 6 height 6
click at [20, 260] on div at bounding box center [18, 261] width 12 height 12
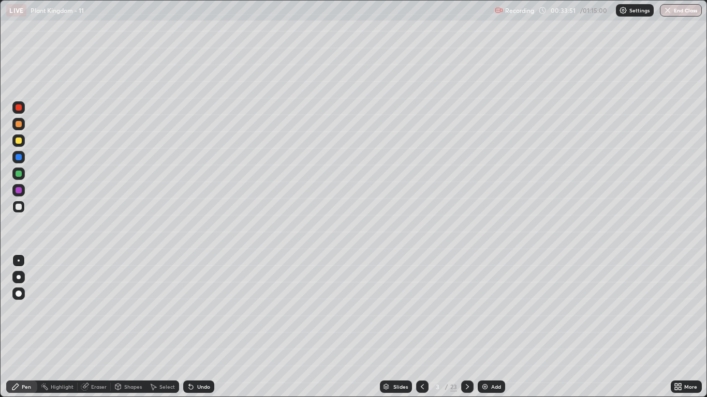
click at [19, 141] on div at bounding box center [19, 141] width 6 height 6
click at [17, 208] on div at bounding box center [19, 207] width 6 height 6
click at [19, 261] on div at bounding box center [19, 261] width 2 height 2
click at [18, 206] on div at bounding box center [19, 207] width 6 height 6
click at [18, 260] on div at bounding box center [19, 261] width 2 height 2
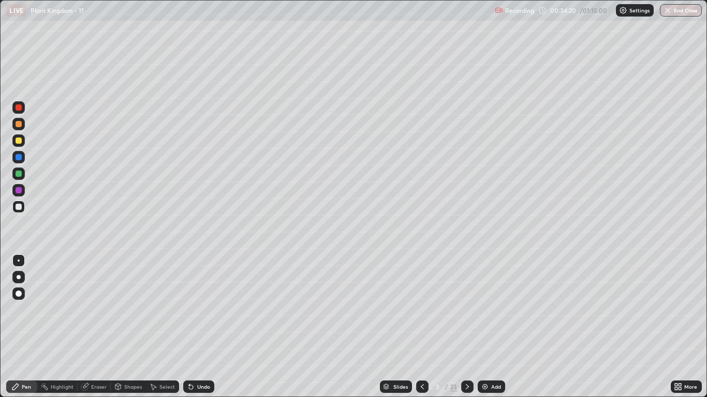
click at [20, 142] on div at bounding box center [19, 141] width 6 height 6
click at [18, 207] on div at bounding box center [19, 207] width 6 height 6
click at [19, 261] on div at bounding box center [19, 261] width 2 height 2
click at [195, 327] on div "Undo" at bounding box center [198, 387] width 31 height 12
click at [130, 327] on div "Shapes" at bounding box center [128, 387] width 35 height 12
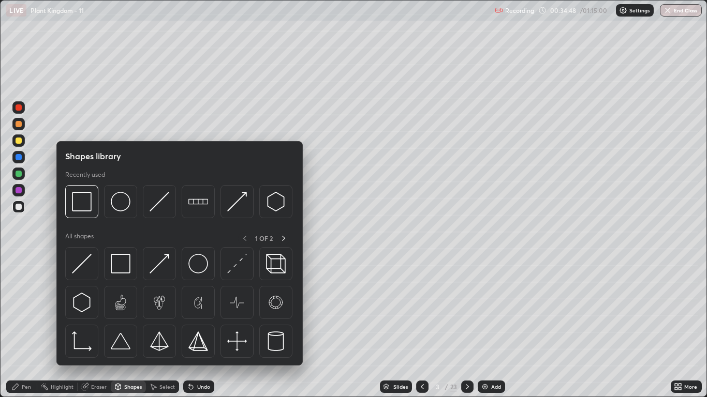
click at [99, 327] on div "Eraser" at bounding box center [99, 386] width 16 height 5
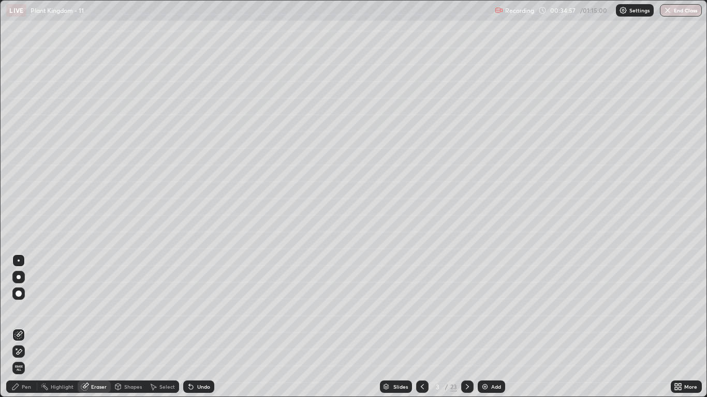
click at [19, 327] on icon at bounding box center [15, 387] width 8 height 8
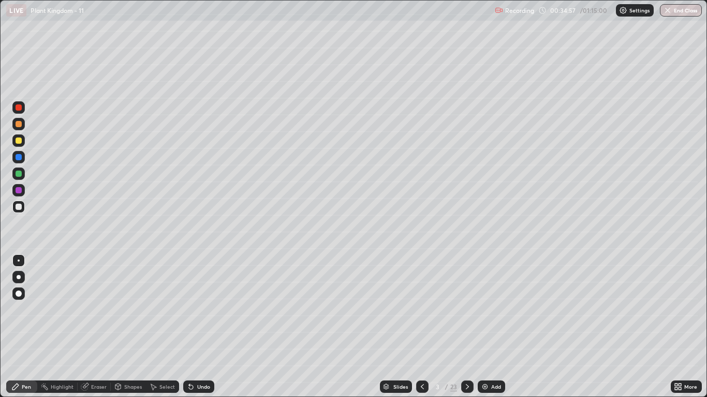
click at [17, 208] on div at bounding box center [19, 207] width 6 height 6
click at [19, 261] on div at bounding box center [19, 261] width 2 height 2
click at [163, 327] on div "Select" at bounding box center [162, 387] width 33 height 12
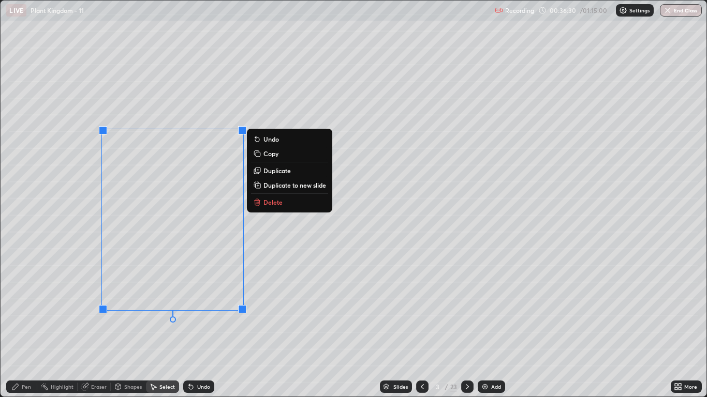
click at [66, 257] on div "0 ° Undo Copy Duplicate Duplicate to new slide Delete" at bounding box center [353, 199] width 705 height 396
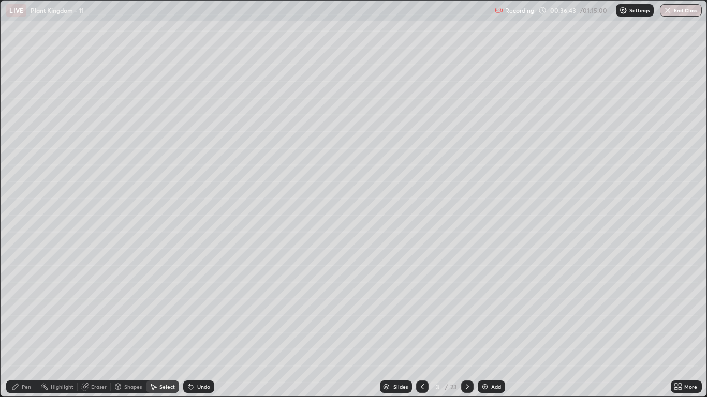
click at [28, 327] on div "Pen" at bounding box center [26, 386] width 9 height 5
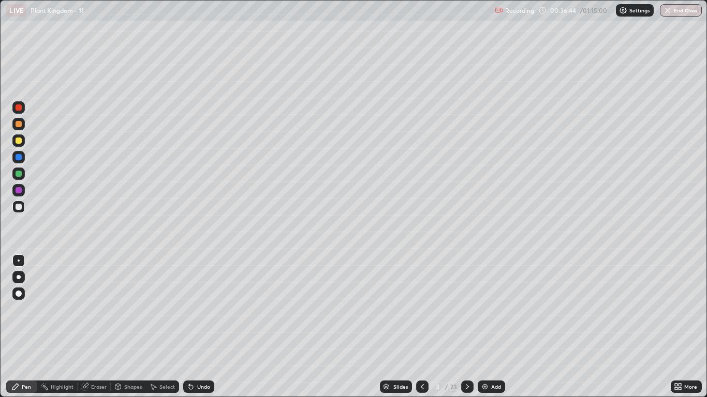
click at [16, 209] on div at bounding box center [19, 207] width 6 height 6
click at [17, 260] on div at bounding box center [18, 261] width 12 height 12
click at [199, 327] on div "Undo" at bounding box center [198, 387] width 31 height 12
click at [18, 208] on div at bounding box center [19, 207] width 6 height 6
click at [21, 143] on div at bounding box center [19, 141] width 6 height 6
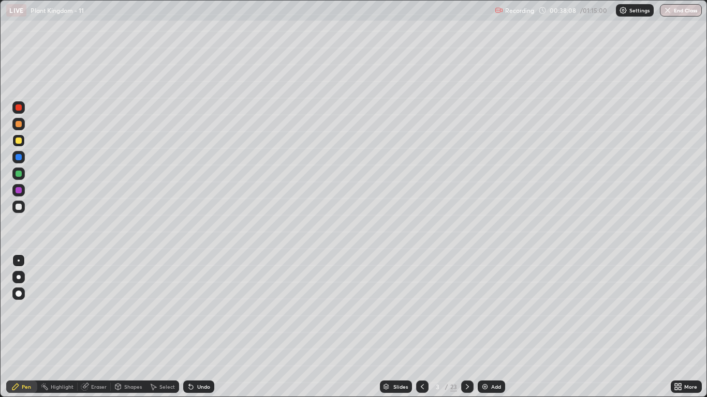
click at [21, 207] on div at bounding box center [19, 207] width 6 height 6
click at [16, 143] on div at bounding box center [19, 141] width 6 height 6
click at [16, 212] on div at bounding box center [18, 207] width 12 height 12
click at [18, 207] on div at bounding box center [19, 207] width 6 height 6
click at [19, 256] on div at bounding box center [18, 261] width 12 height 12
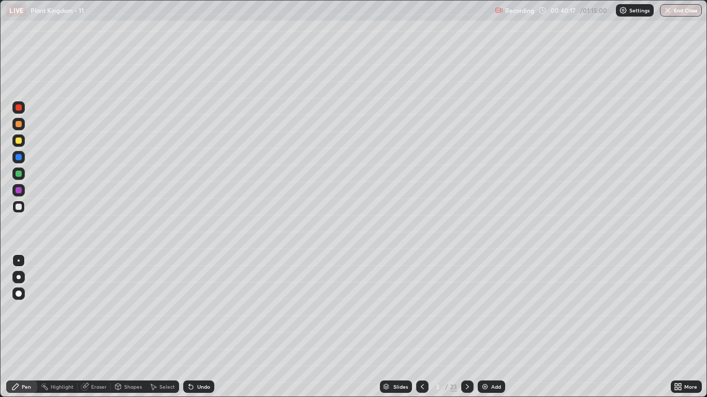
click at [14, 143] on div at bounding box center [18, 140] width 12 height 12
click at [17, 173] on div at bounding box center [19, 174] width 6 height 6
click at [19, 207] on div at bounding box center [19, 207] width 6 height 6
click at [22, 208] on div at bounding box center [18, 207] width 12 height 12
click at [23, 177] on div at bounding box center [18, 174] width 12 height 12
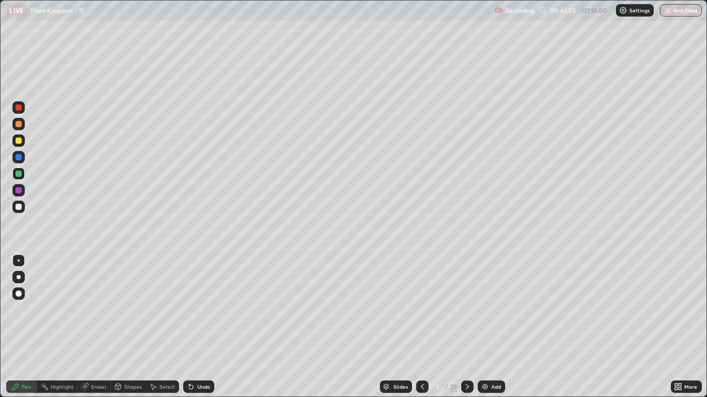
click at [17, 206] on div at bounding box center [19, 207] width 6 height 6
click at [19, 175] on div at bounding box center [19, 174] width 6 height 6
click at [205, 327] on div "Undo" at bounding box center [198, 387] width 31 height 12
click at [21, 206] on div at bounding box center [19, 207] width 6 height 6
click at [21, 128] on div at bounding box center [18, 124] width 12 height 12
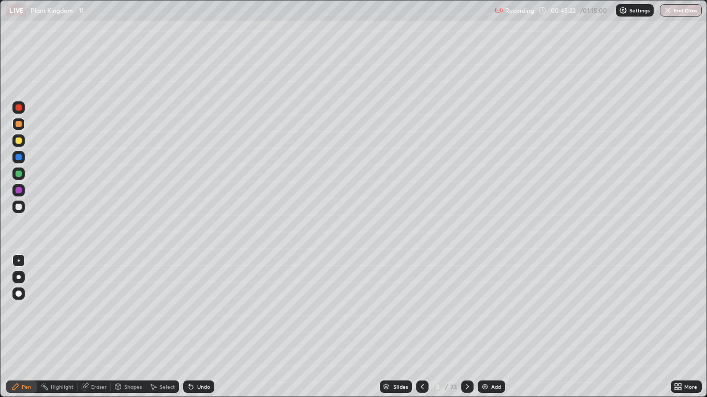
click at [14, 140] on div at bounding box center [18, 140] width 12 height 12
click at [13, 209] on div at bounding box center [18, 207] width 12 height 12
click at [483, 327] on img at bounding box center [485, 387] width 8 height 8
click at [18, 140] on div at bounding box center [19, 141] width 6 height 6
click at [19, 261] on div at bounding box center [19, 261] width 2 height 2
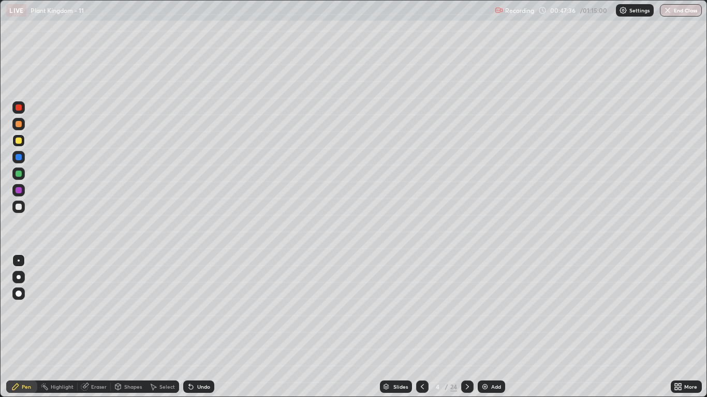
click at [21, 206] on div at bounding box center [19, 207] width 6 height 6
click at [18, 261] on div at bounding box center [19, 261] width 2 height 2
click at [19, 277] on div at bounding box center [19, 277] width 4 height 4
click at [23, 208] on div at bounding box center [18, 207] width 12 height 12
click at [19, 261] on div at bounding box center [19, 261] width 2 height 2
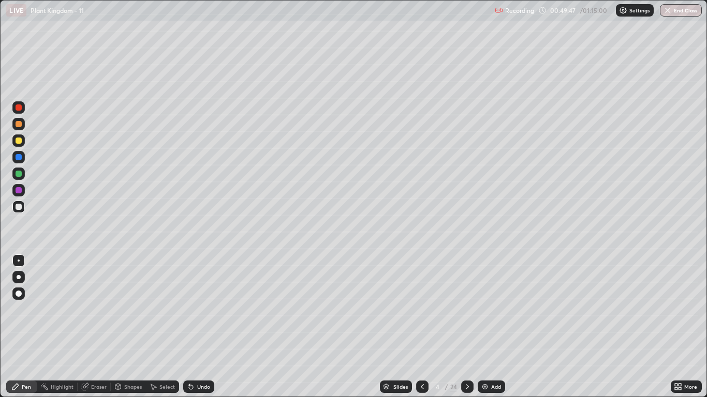
click at [171, 327] on div "Select" at bounding box center [162, 387] width 33 height 12
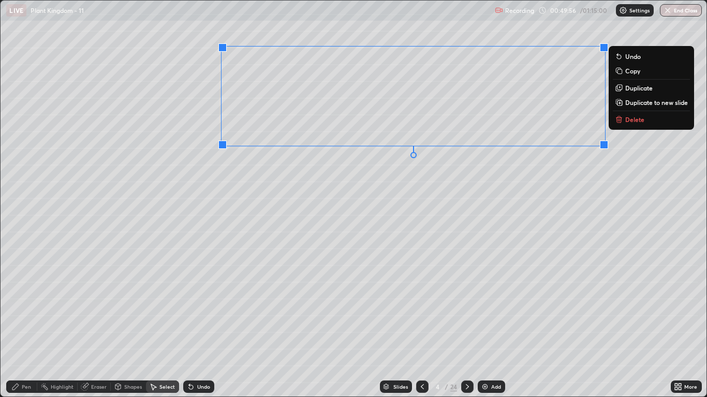
click at [338, 229] on div "0 ° Undo Copy Duplicate Duplicate to new slide Delete" at bounding box center [353, 199] width 705 height 396
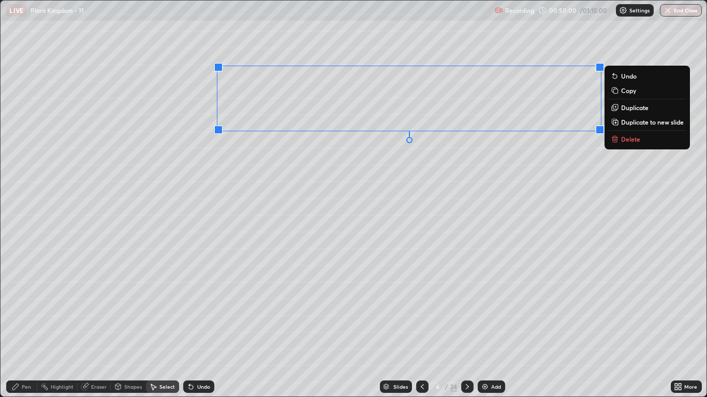
click at [332, 211] on div "0 ° Undo Copy Duplicate Duplicate to new slide Delete" at bounding box center [353, 199] width 705 height 396
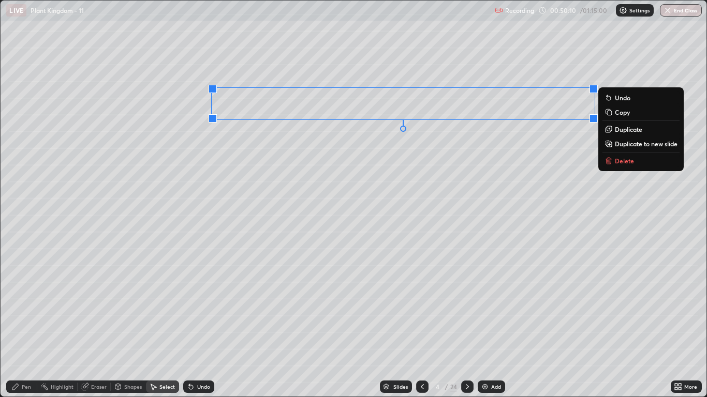
click at [330, 232] on div "0 ° Undo Copy Duplicate Duplicate to new slide Delete" at bounding box center [353, 199] width 705 height 396
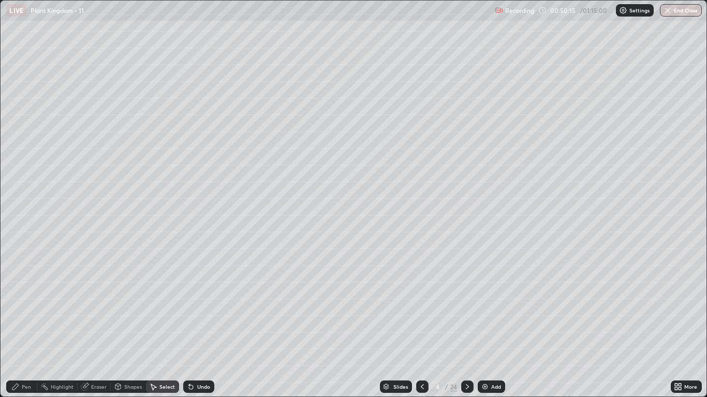
click at [23, 327] on div "Pen" at bounding box center [21, 387] width 31 height 12
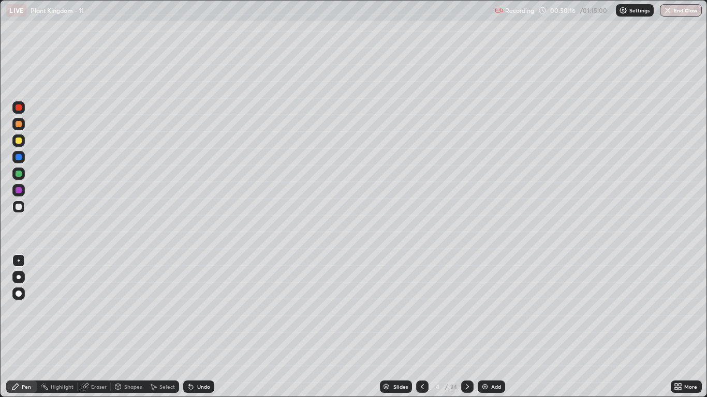
click at [19, 141] on div at bounding box center [19, 141] width 6 height 6
click at [19, 206] on div at bounding box center [19, 207] width 6 height 6
click at [19, 277] on div at bounding box center [19, 277] width 4 height 4
click at [20, 143] on div at bounding box center [19, 141] width 6 height 6
click at [19, 160] on div at bounding box center [19, 157] width 6 height 6
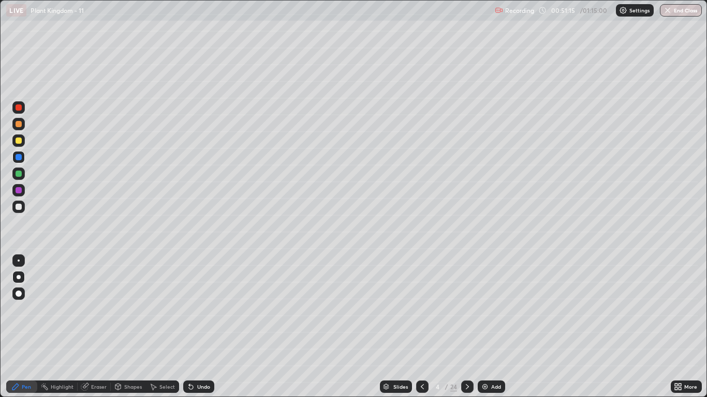
click at [20, 265] on div at bounding box center [18, 261] width 12 height 12
click at [16, 126] on div at bounding box center [19, 124] width 6 height 6
click at [19, 176] on div at bounding box center [19, 174] width 6 height 6
click at [22, 177] on div at bounding box center [18, 174] width 12 height 12
click at [19, 261] on div at bounding box center [19, 261] width 2 height 2
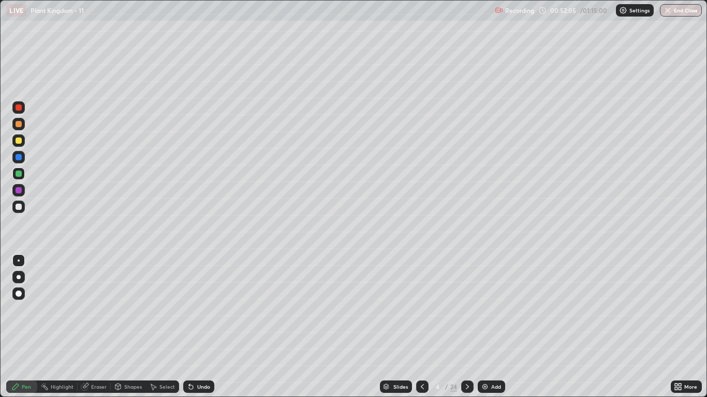
click at [18, 206] on div at bounding box center [19, 207] width 6 height 6
click at [19, 261] on div at bounding box center [19, 261] width 2 height 2
click at [164, 327] on div "Select" at bounding box center [167, 386] width 16 height 5
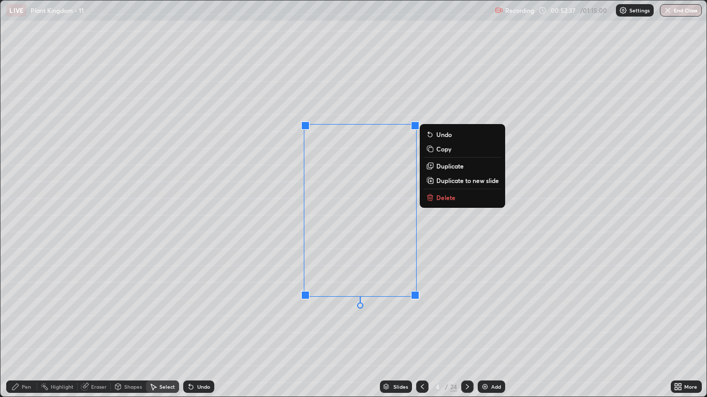
click at [259, 255] on div "0 ° Undo Copy Duplicate Duplicate to new slide Delete" at bounding box center [353, 199] width 705 height 396
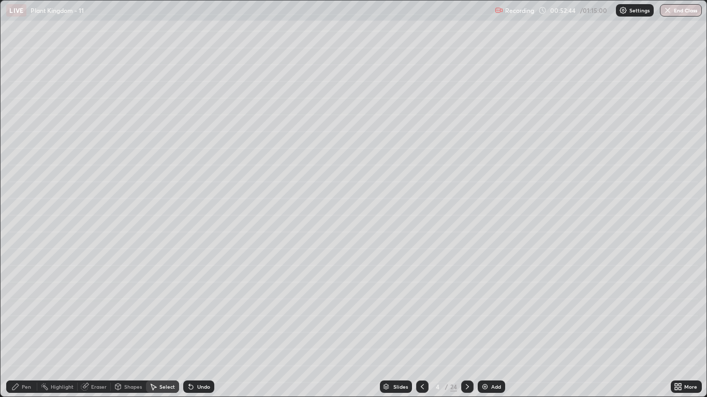
click at [22, 327] on div "Pen" at bounding box center [26, 386] width 9 height 5
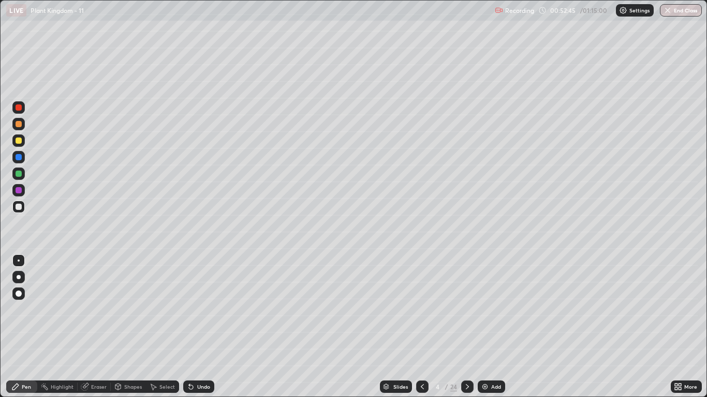
click at [17, 204] on div at bounding box center [19, 207] width 6 height 6
click at [18, 260] on div at bounding box center [19, 261] width 2 height 2
click at [19, 141] on div at bounding box center [19, 141] width 6 height 6
click at [19, 125] on div at bounding box center [19, 124] width 6 height 6
click at [24, 255] on div at bounding box center [18, 260] width 12 height 17
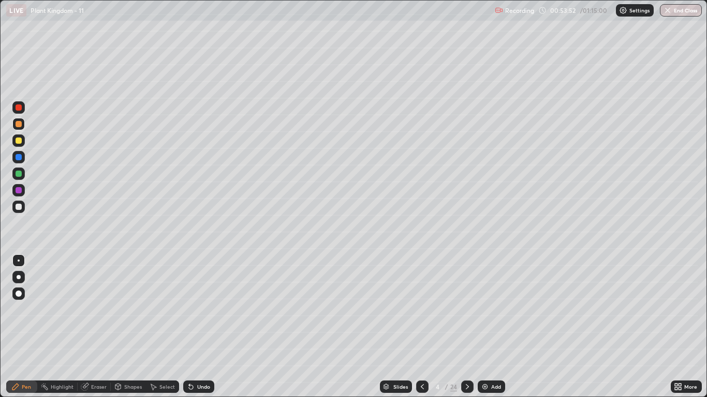
click at [18, 158] on div at bounding box center [19, 157] width 6 height 6
click at [18, 206] on div at bounding box center [19, 207] width 6 height 6
click at [19, 261] on div at bounding box center [19, 261] width 2 height 2
click at [19, 125] on div at bounding box center [19, 124] width 6 height 6
click at [19, 208] on div at bounding box center [19, 207] width 6 height 6
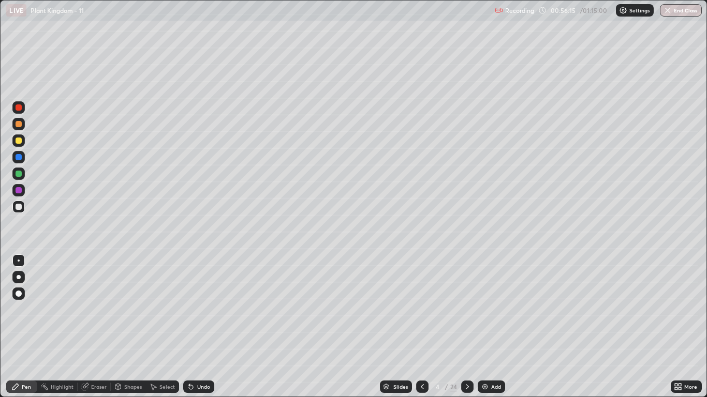
click at [19, 261] on div at bounding box center [19, 261] width 2 height 2
click at [17, 125] on div at bounding box center [19, 124] width 6 height 6
click at [18, 261] on div at bounding box center [19, 261] width 2 height 2
click at [21, 208] on div at bounding box center [19, 207] width 6 height 6
click at [19, 261] on div at bounding box center [19, 261] width 2 height 2
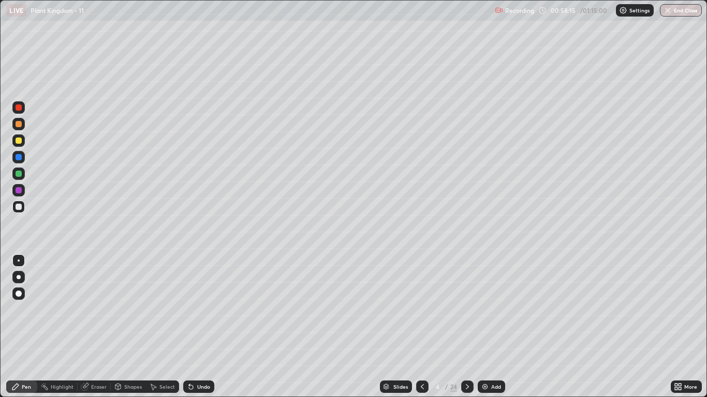
click at [21, 206] on div at bounding box center [19, 207] width 6 height 6
click at [19, 261] on div at bounding box center [19, 261] width 2 height 2
click at [19, 128] on div at bounding box center [18, 124] width 12 height 12
click at [19, 144] on div at bounding box center [18, 140] width 12 height 12
click at [17, 127] on div at bounding box center [19, 124] width 6 height 6
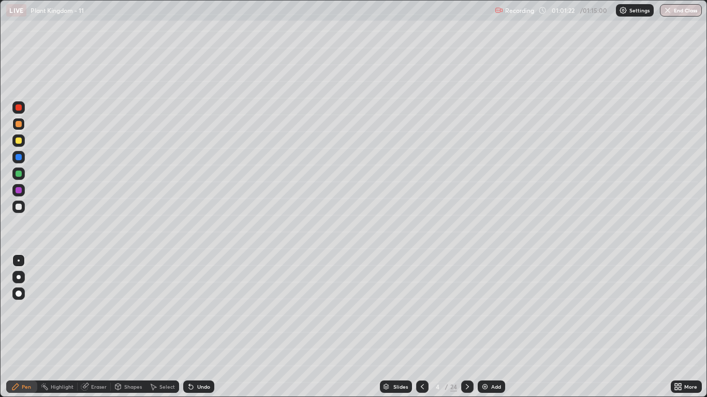
click at [491, 327] on div "Add" at bounding box center [496, 386] width 10 height 5
click at [418, 327] on icon at bounding box center [422, 387] width 8 height 8
click at [19, 107] on div at bounding box center [19, 107] width 6 height 6
click at [19, 189] on div at bounding box center [19, 190] width 6 height 6
click at [19, 277] on div at bounding box center [19, 277] width 4 height 4
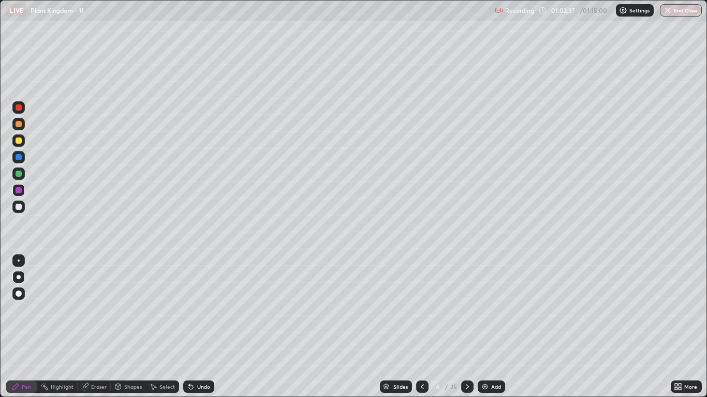
click at [100, 327] on div "Eraser" at bounding box center [99, 386] width 16 height 5
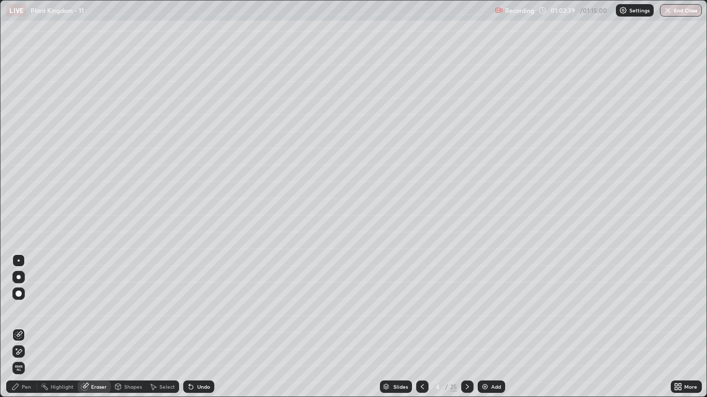
click at [23, 327] on div "Pen" at bounding box center [26, 386] width 9 height 5
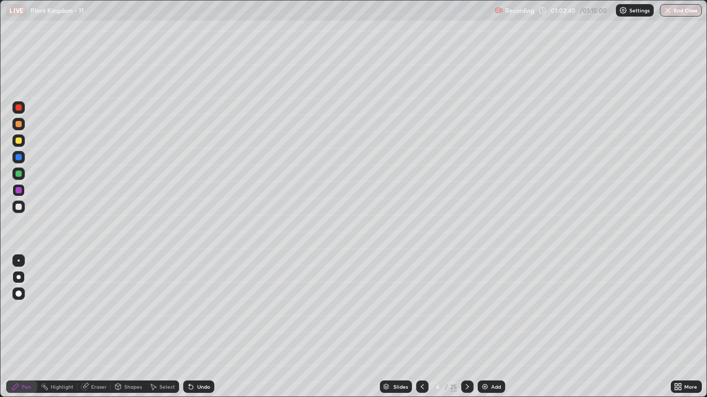
click at [18, 189] on div at bounding box center [19, 190] width 6 height 6
click at [22, 256] on div at bounding box center [18, 261] width 12 height 12
click at [487, 327] on img at bounding box center [485, 387] width 8 height 8
click at [19, 141] on div at bounding box center [19, 141] width 6 height 6
click at [19, 262] on div at bounding box center [18, 261] width 12 height 12
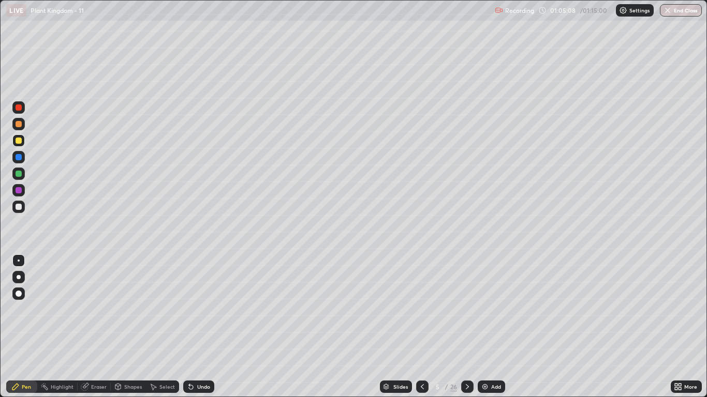
click at [18, 209] on div at bounding box center [19, 207] width 6 height 6
click at [18, 275] on div at bounding box center [19, 277] width 4 height 4
click at [20, 175] on div at bounding box center [19, 174] width 6 height 6
click at [19, 261] on div at bounding box center [19, 261] width 2 height 2
click at [18, 125] on div at bounding box center [19, 124] width 6 height 6
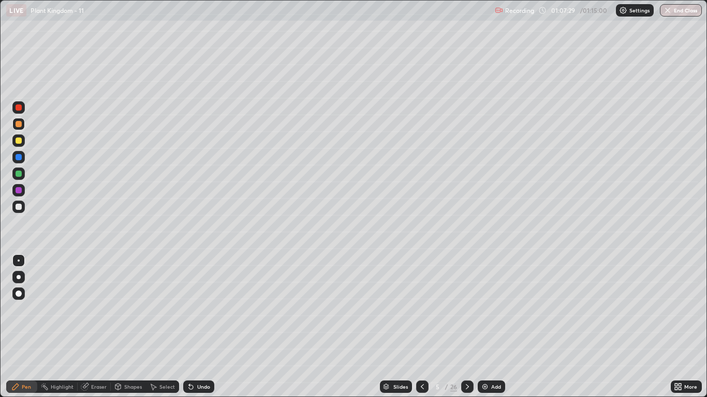
click at [19, 207] on div at bounding box center [19, 207] width 6 height 6
click at [19, 261] on div at bounding box center [19, 261] width 2 height 2
click at [13, 206] on div at bounding box center [18, 207] width 12 height 12
click at [19, 266] on div at bounding box center [18, 261] width 12 height 12
click at [681, 11] on button "End Class" at bounding box center [681, 10] width 41 height 12
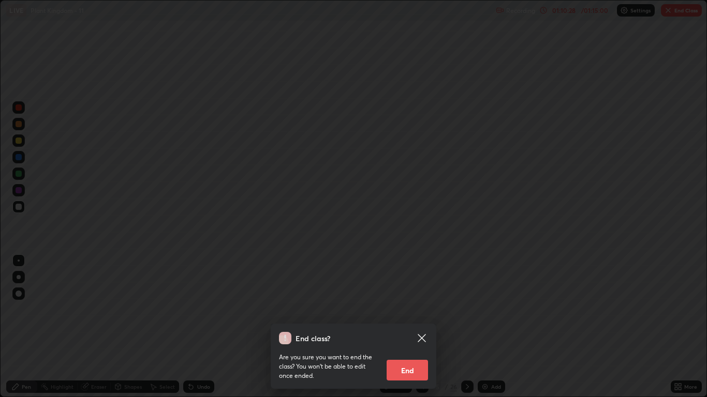
click at [418, 327] on button "End" at bounding box center [406, 370] width 41 height 21
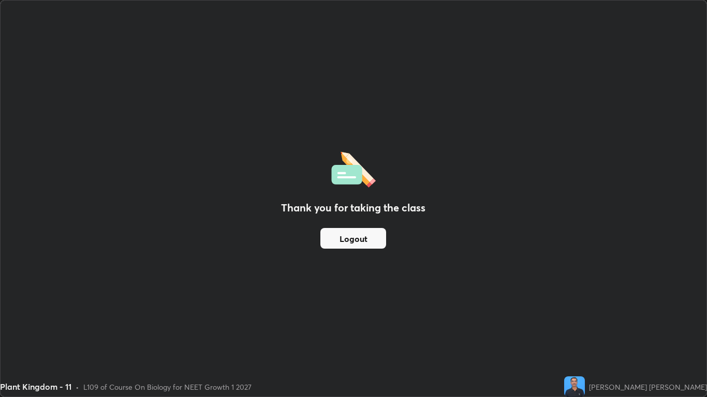
click at [357, 242] on button "Logout" at bounding box center [353, 238] width 66 height 21
